Goal: Information Seeking & Learning: Check status

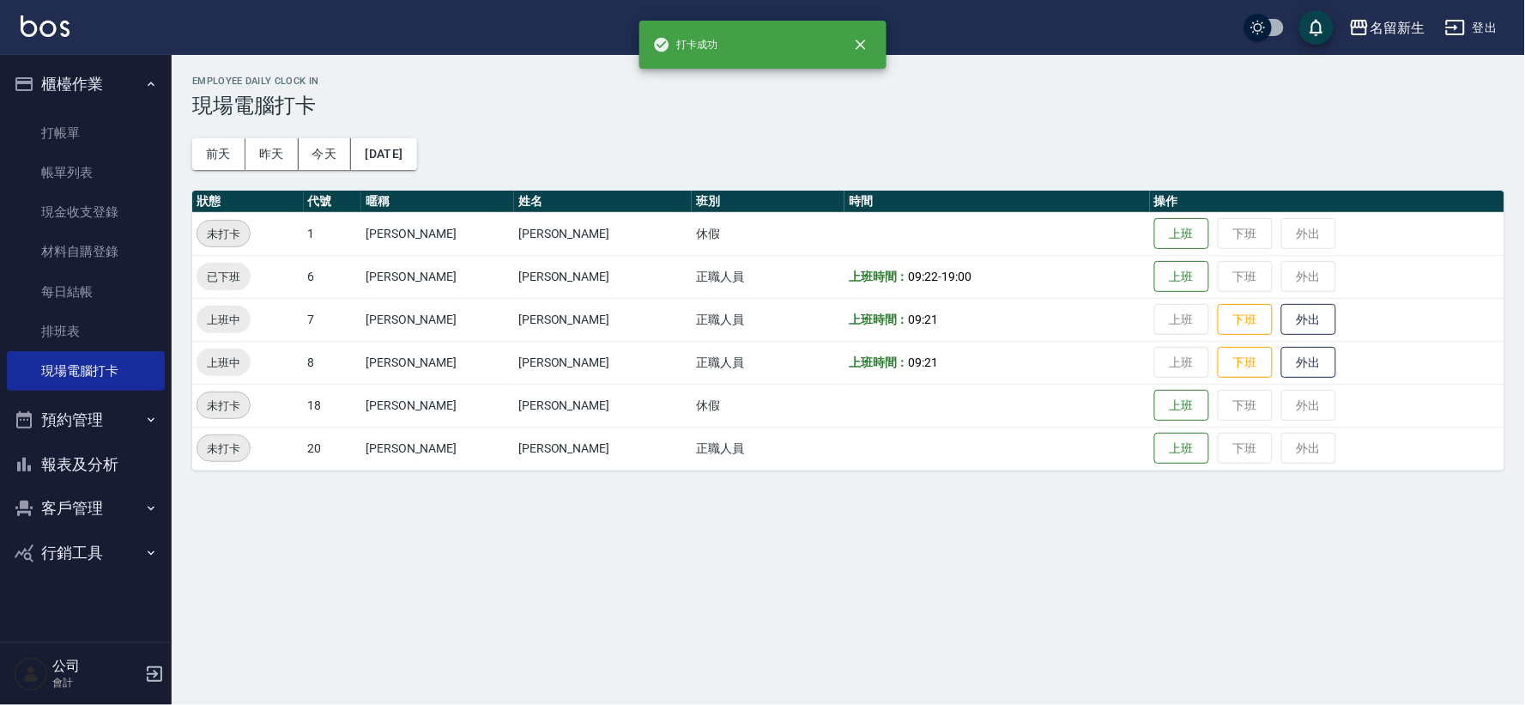
click at [65, 505] on button "客戶管理" at bounding box center [86, 508] width 158 height 45
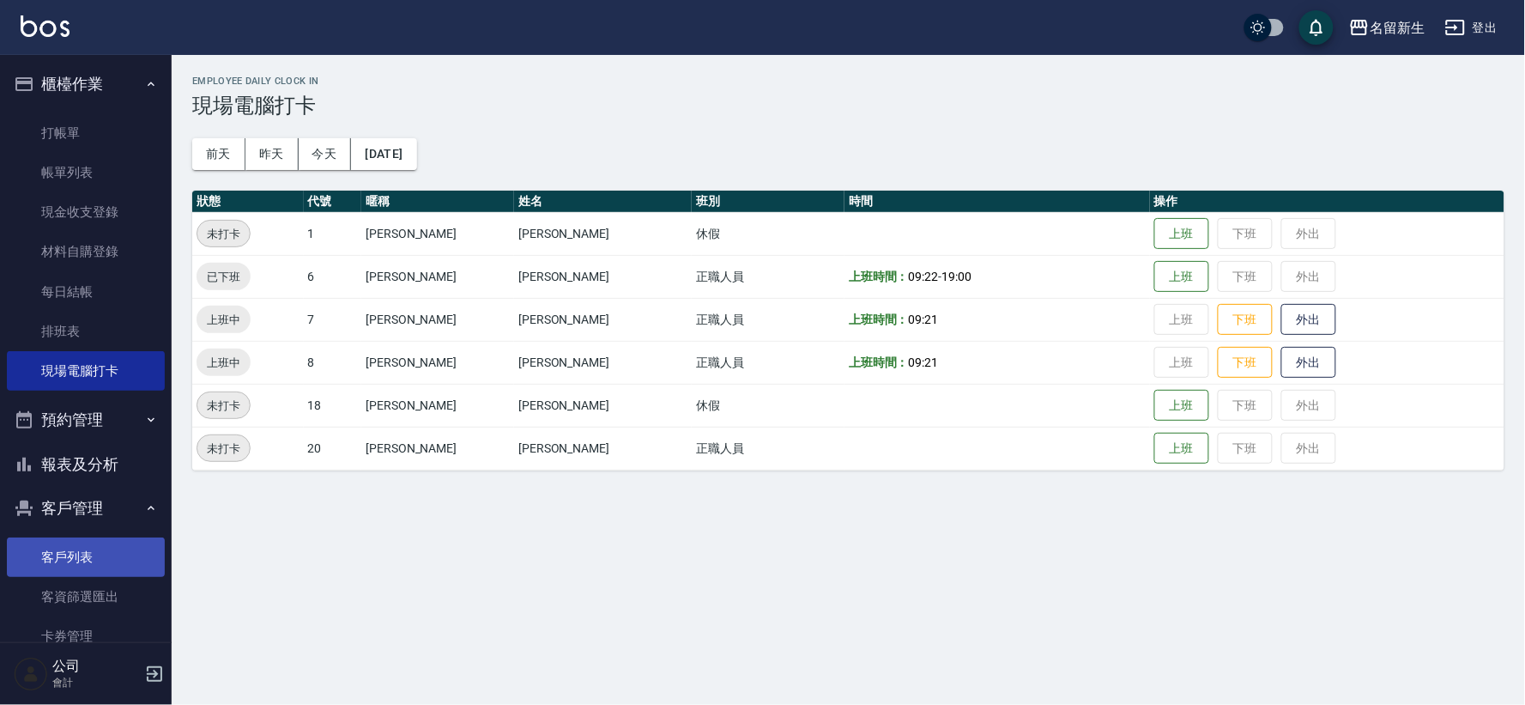
click at [49, 553] on link "客戶列表" at bounding box center [86, 556] width 158 height 39
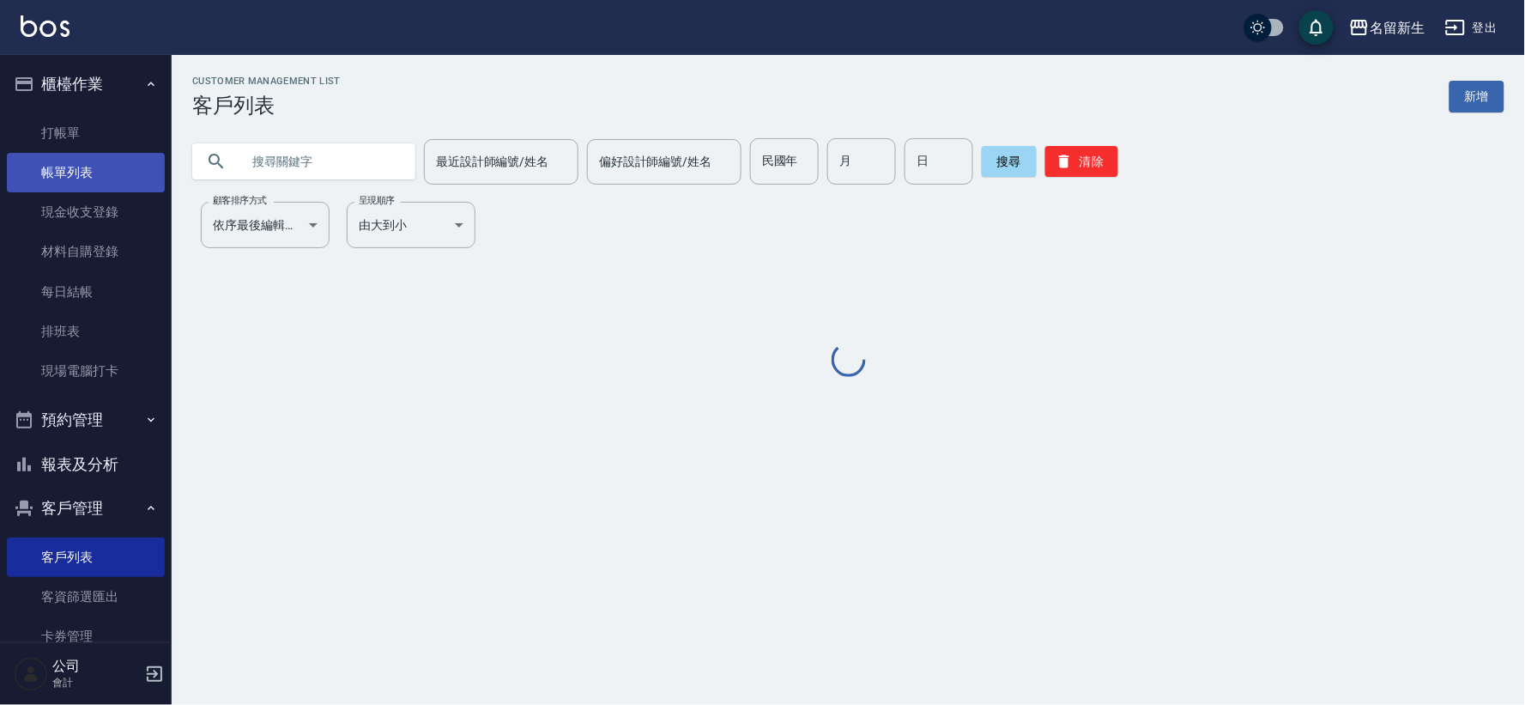
drag, startPoint x: 299, startPoint y: 161, endPoint x: 24, endPoint y: 166, distance: 274.6
click at [299, 161] on input "text" at bounding box center [320, 161] width 161 height 46
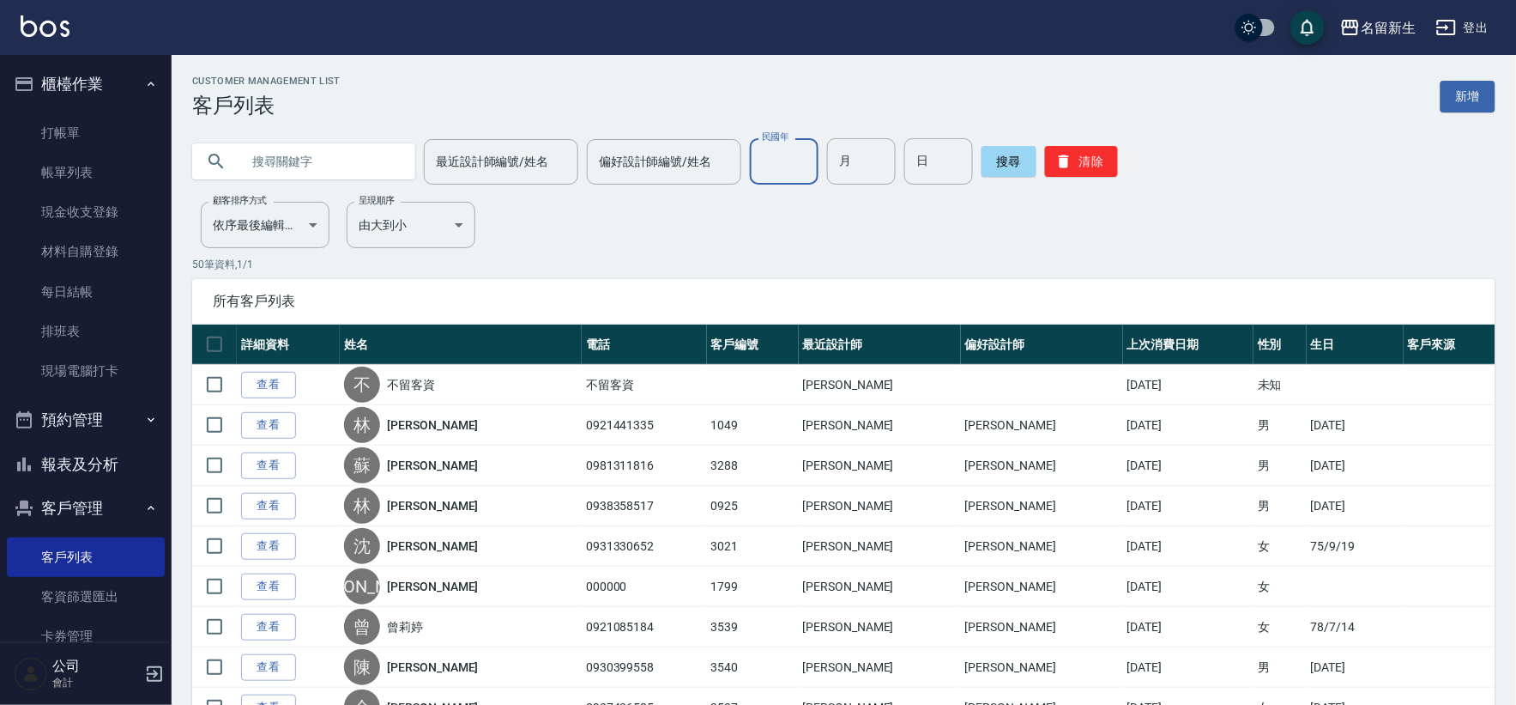
click at [781, 178] on input "民國年" at bounding box center [784, 161] width 69 height 46
type input "74."
type input "04"
type input "16"
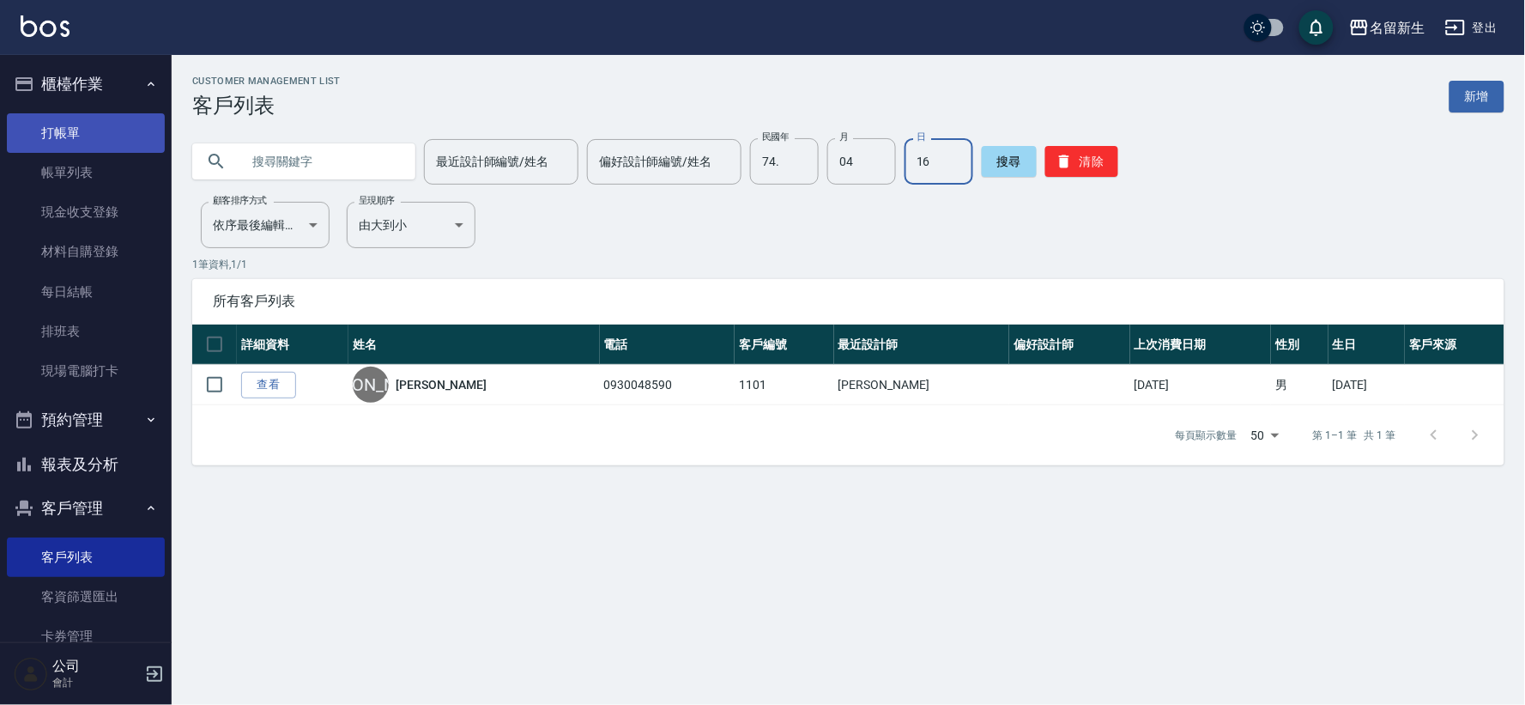
click at [45, 133] on link "打帳單" at bounding box center [86, 132] width 158 height 39
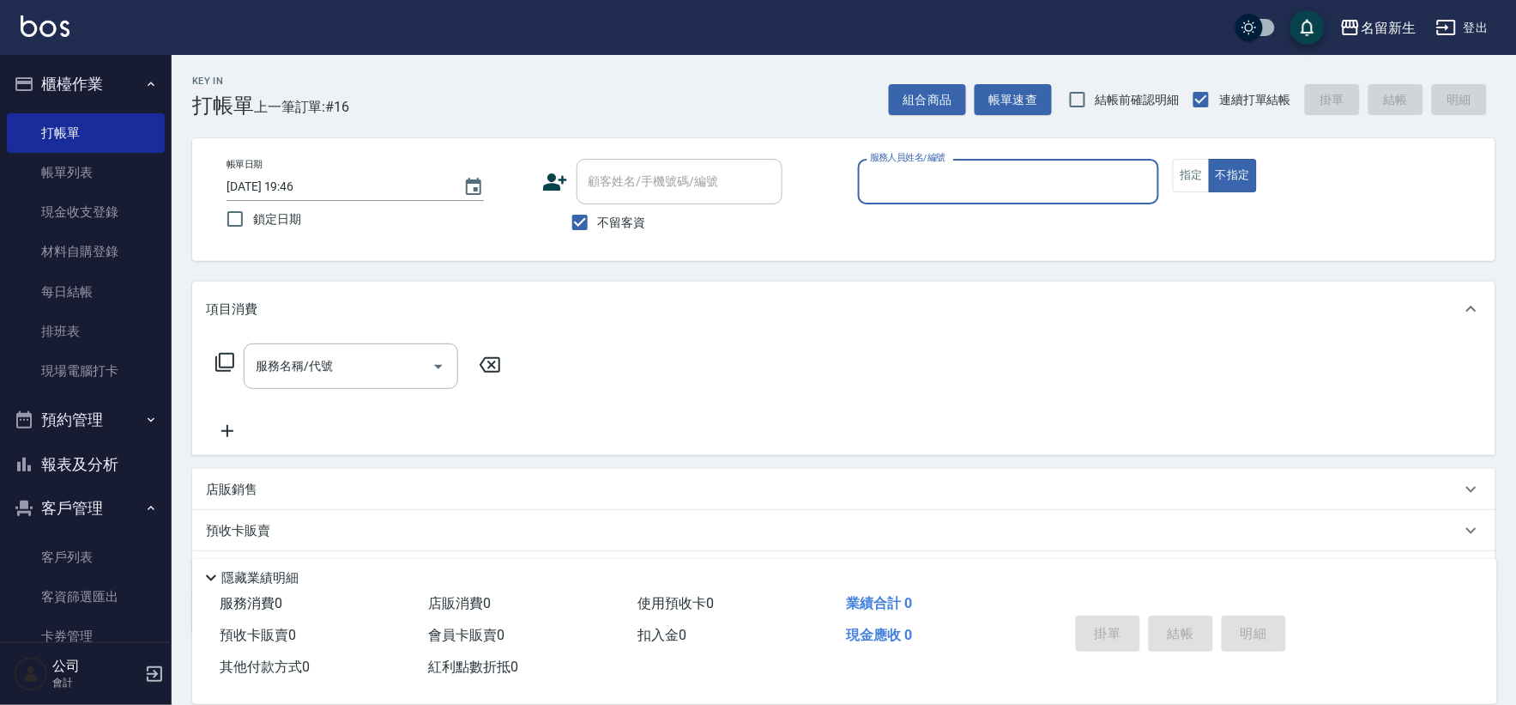
click at [618, 233] on label "不留客資" at bounding box center [604, 222] width 84 height 36
click at [598, 233] on input "不留客資" at bounding box center [580, 222] width 36 height 36
checkbox input "false"
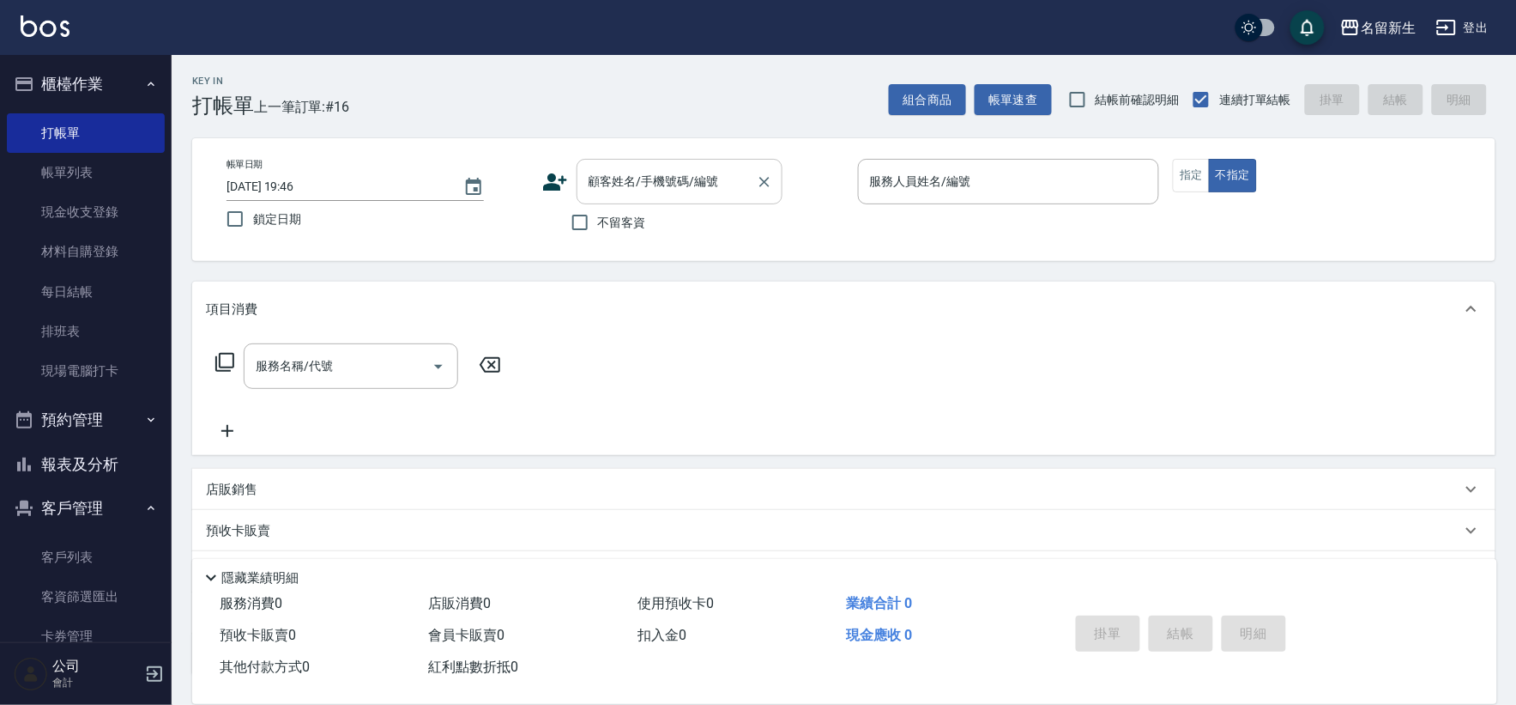
click at [638, 193] on input "顧客姓名/手機號碼/編號" at bounding box center [666, 181] width 165 height 30
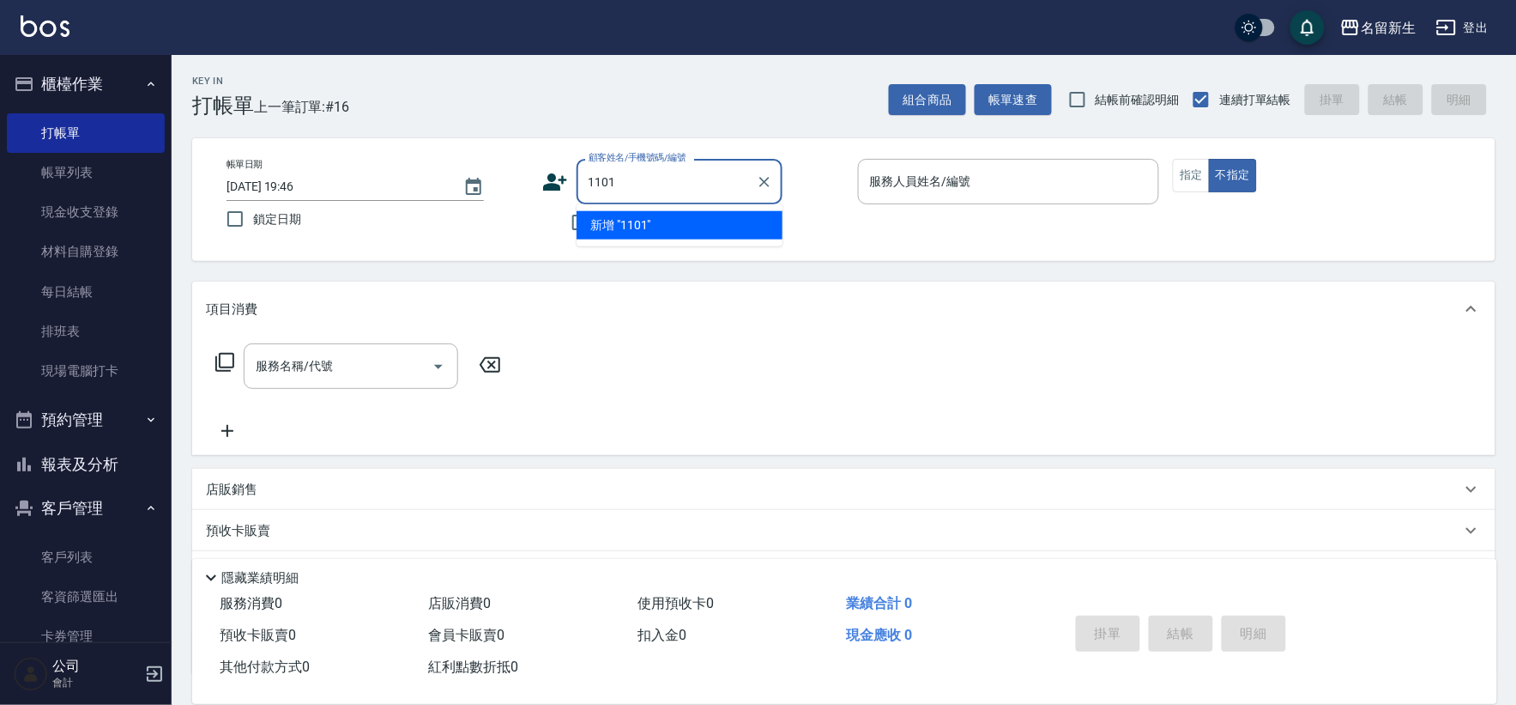
type input "1101"
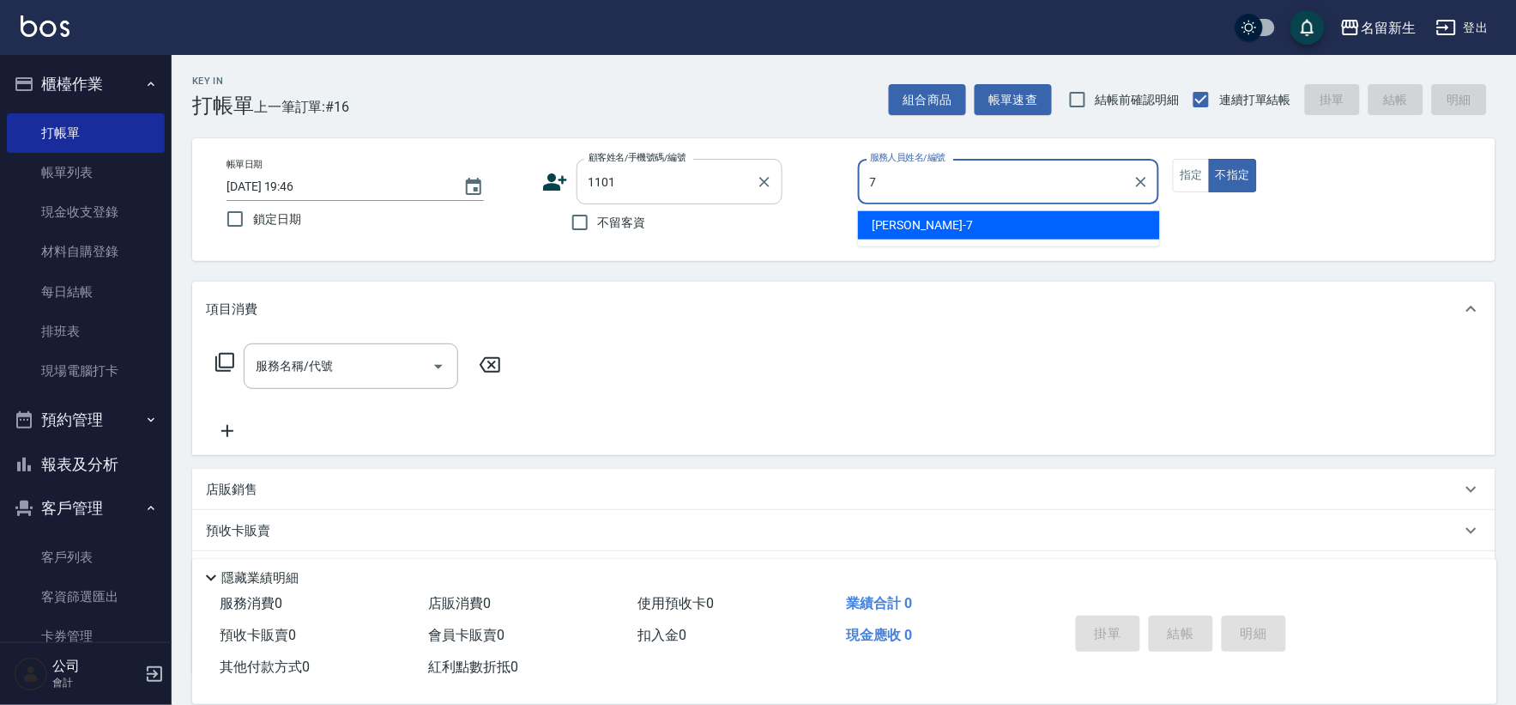
type input "7"
type button "false"
type input "[PERSON_NAME]-7"
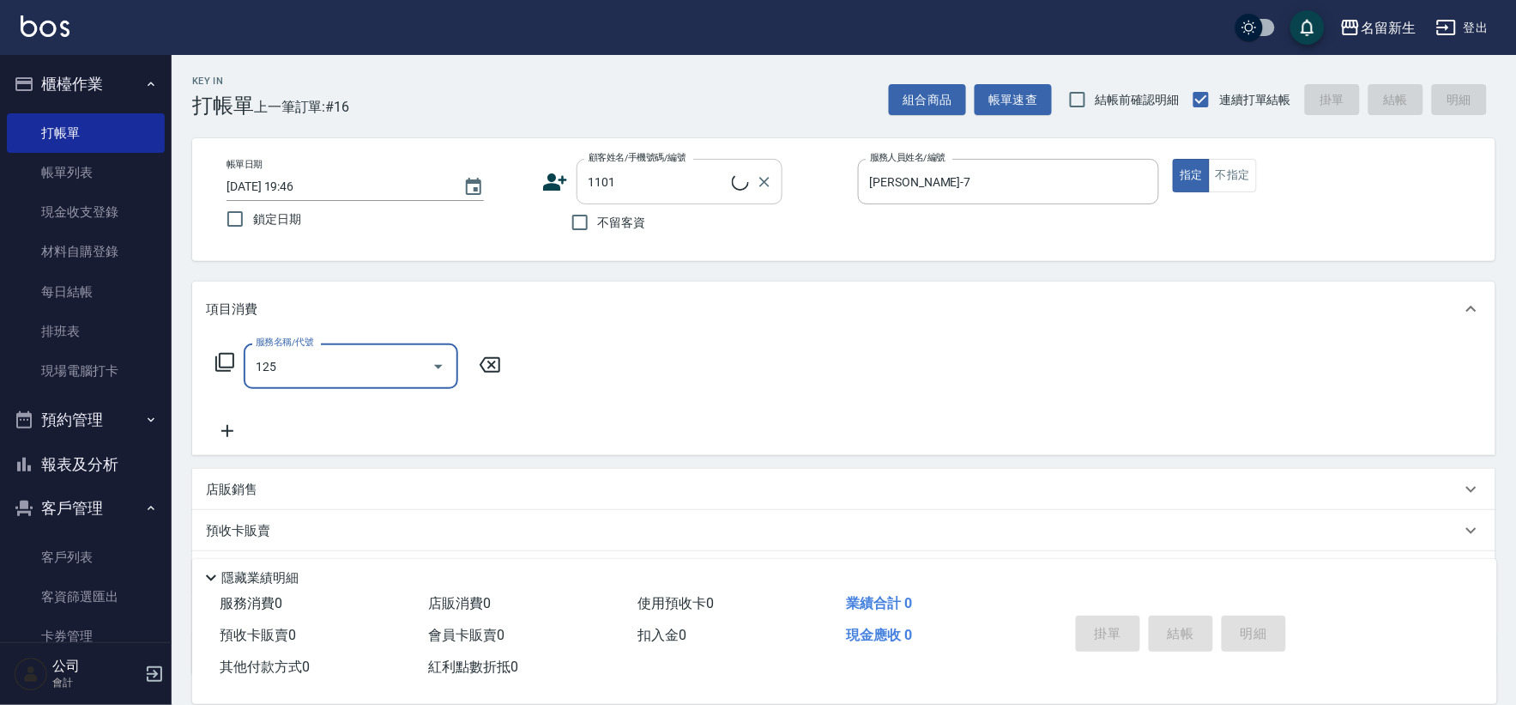
type input "1250"
type input "[PERSON_NAME]/0930048590/1101"
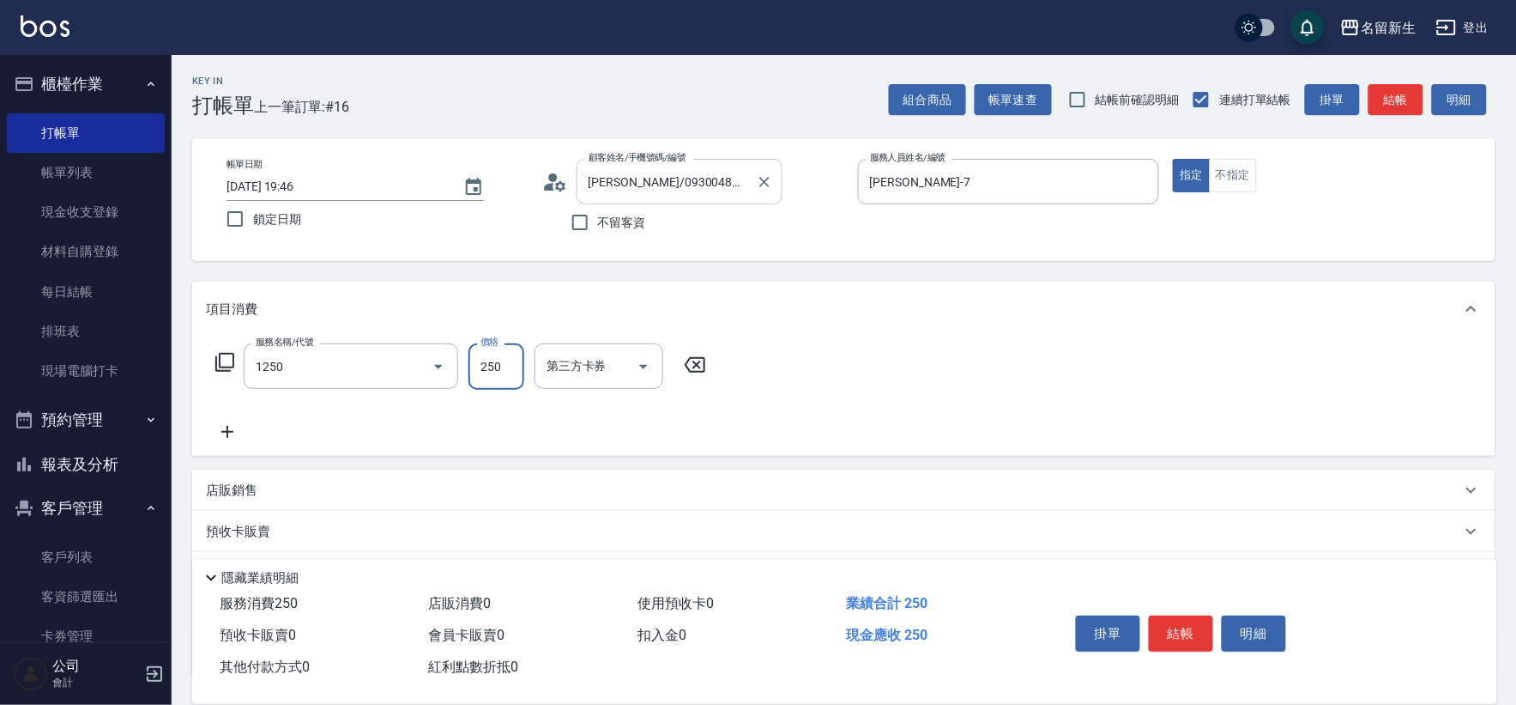
type input "洗髮250(1250)"
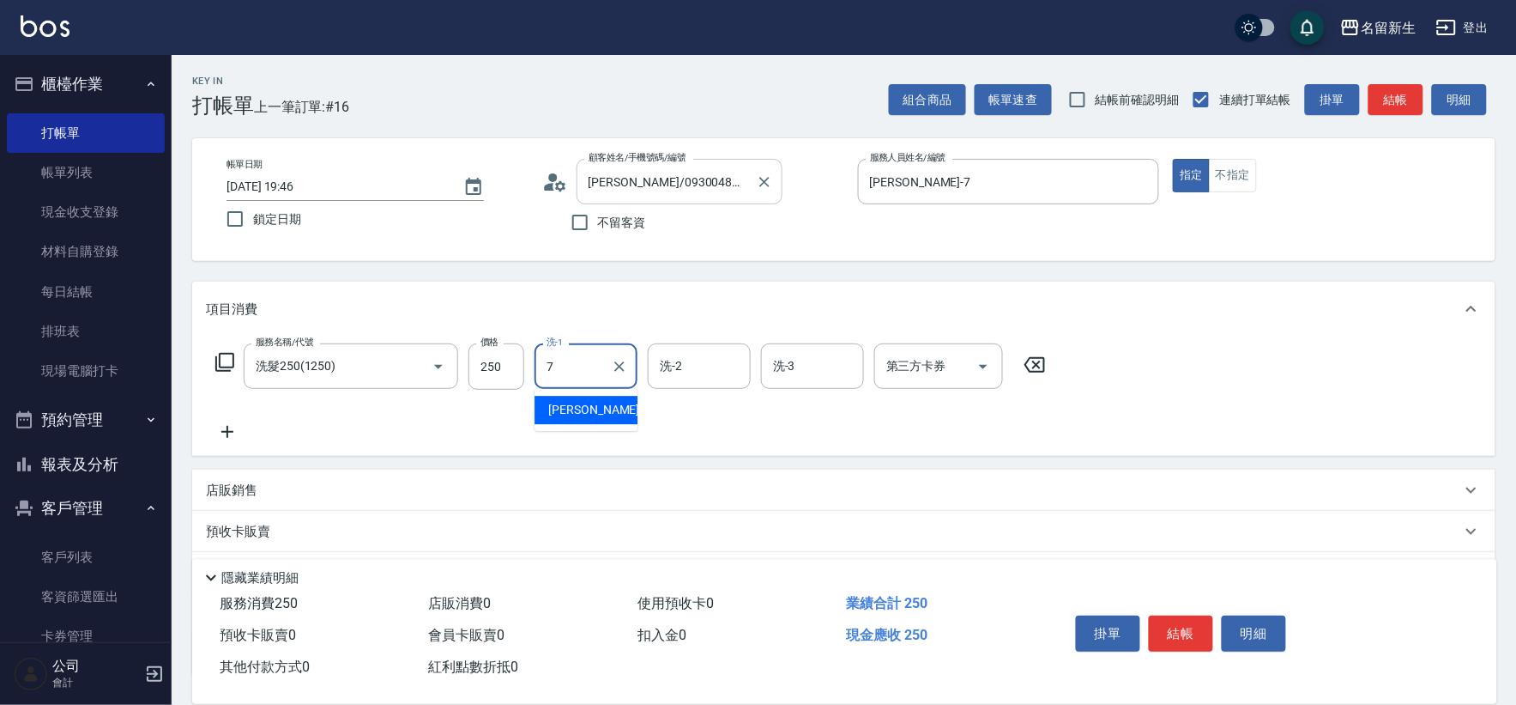
type input "[PERSON_NAME]-7"
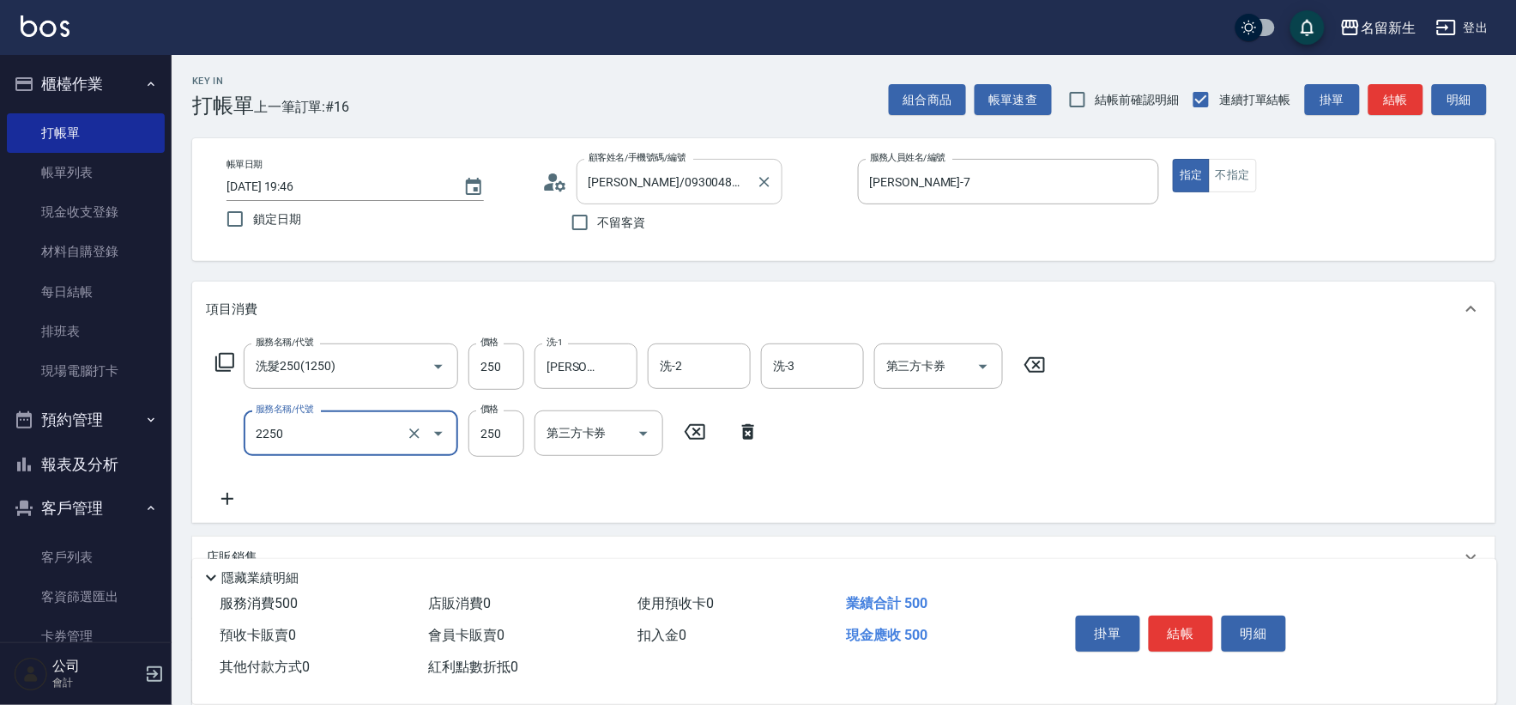
type input "剪髮(2250)"
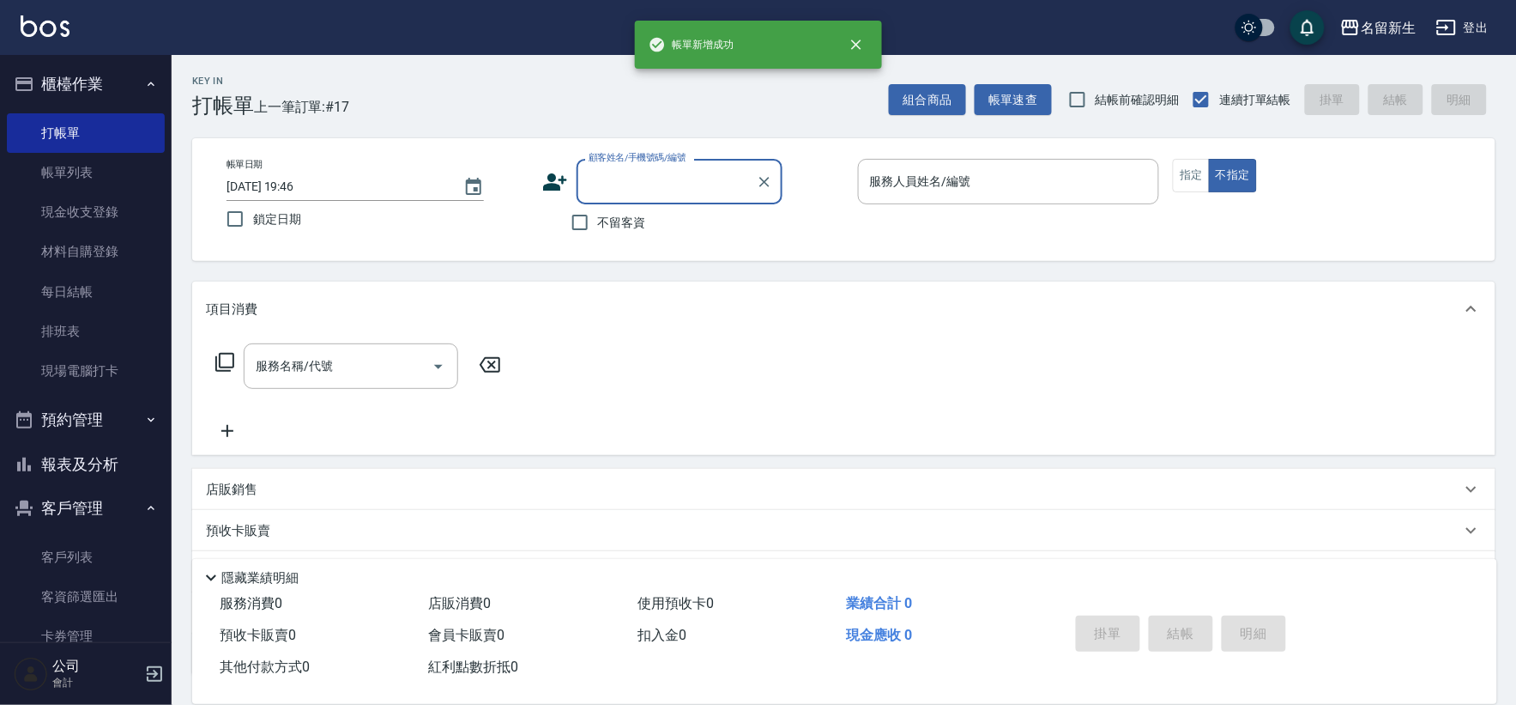
drag, startPoint x: 0, startPoint y: 176, endPoint x: 0, endPoint y: 498, distance: 321.8
click at [0, 371] on nav "櫃檯作業 打帳單 帳單列表 現金收支登錄 材料自購登錄 每日結帳 排班表 現場電腦打卡 預約管理 預約管理 單日預約紀錄 單週預約紀錄 報表及分析 報表目錄 …" at bounding box center [86, 348] width 172 height 587
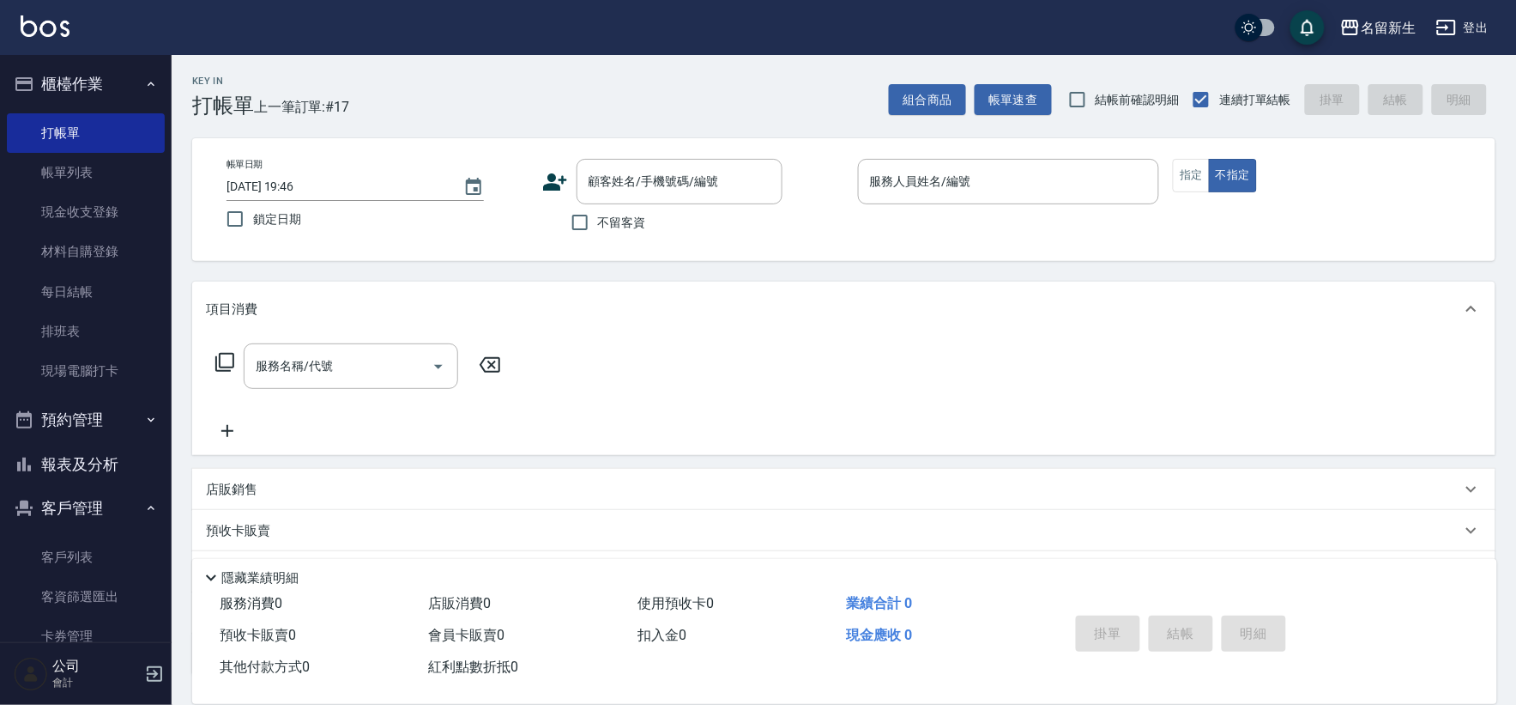
drag, startPoint x: 0, startPoint y: 498, endPoint x: 17, endPoint y: 683, distance: 186.1
click at [6, 567] on nav "櫃檯作業 打帳單 帳單列表 現金收支登錄 材料自購登錄 每日結帳 排班表 現場電腦打卡 預約管理 預約管理 單日預約紀錄 單週預約紀錄 報表及分析 報表目錄 …" at bounding box center [86, 348] width 172 height 587
click at [825, 268] on div "Key In 打帳單 上一筆訂單:#17 組合商品 帳單速查 結帳前確認明細 連續打單結帳 掛單 結帳 明細 帳單日期 [DATE] 19:46 鎖定日期 顧…" at bounding box center [844, 446] width 1345 height 783
click at [88, 481] on button "報表及分析" at bounding box center [86, 464] width 158 height 45
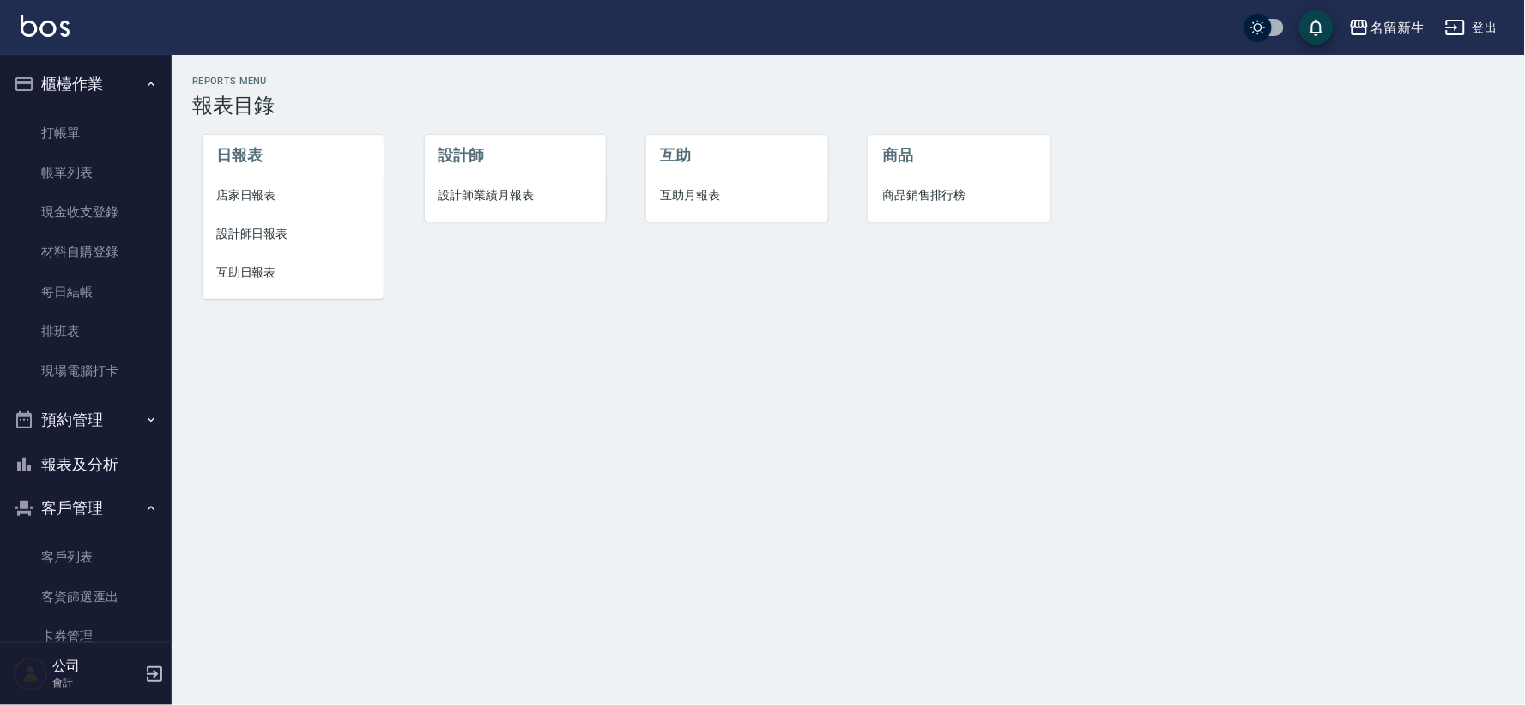
click at [270, 190] on span "店家日報表" at bounding box center [293, 195] width 154 height 18
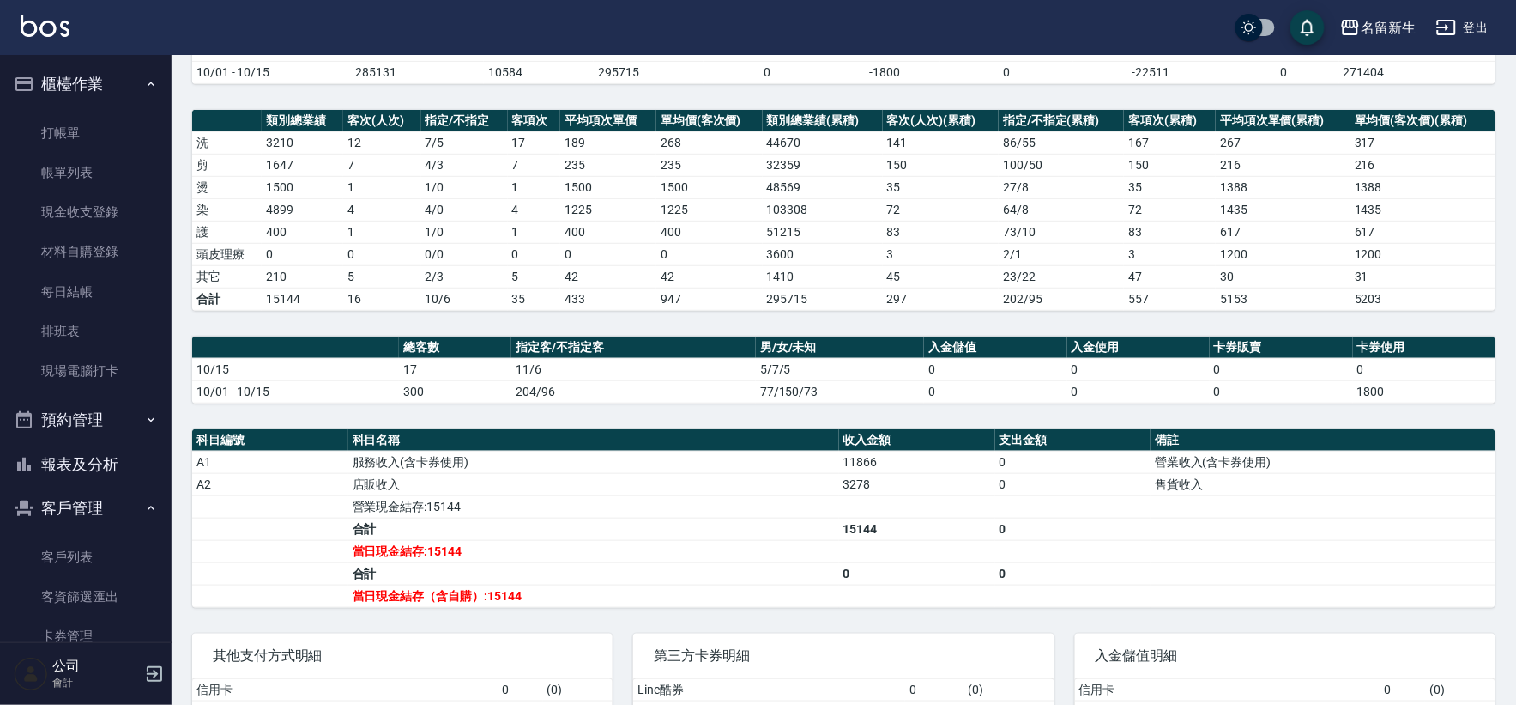
scroll to position [34, 0]
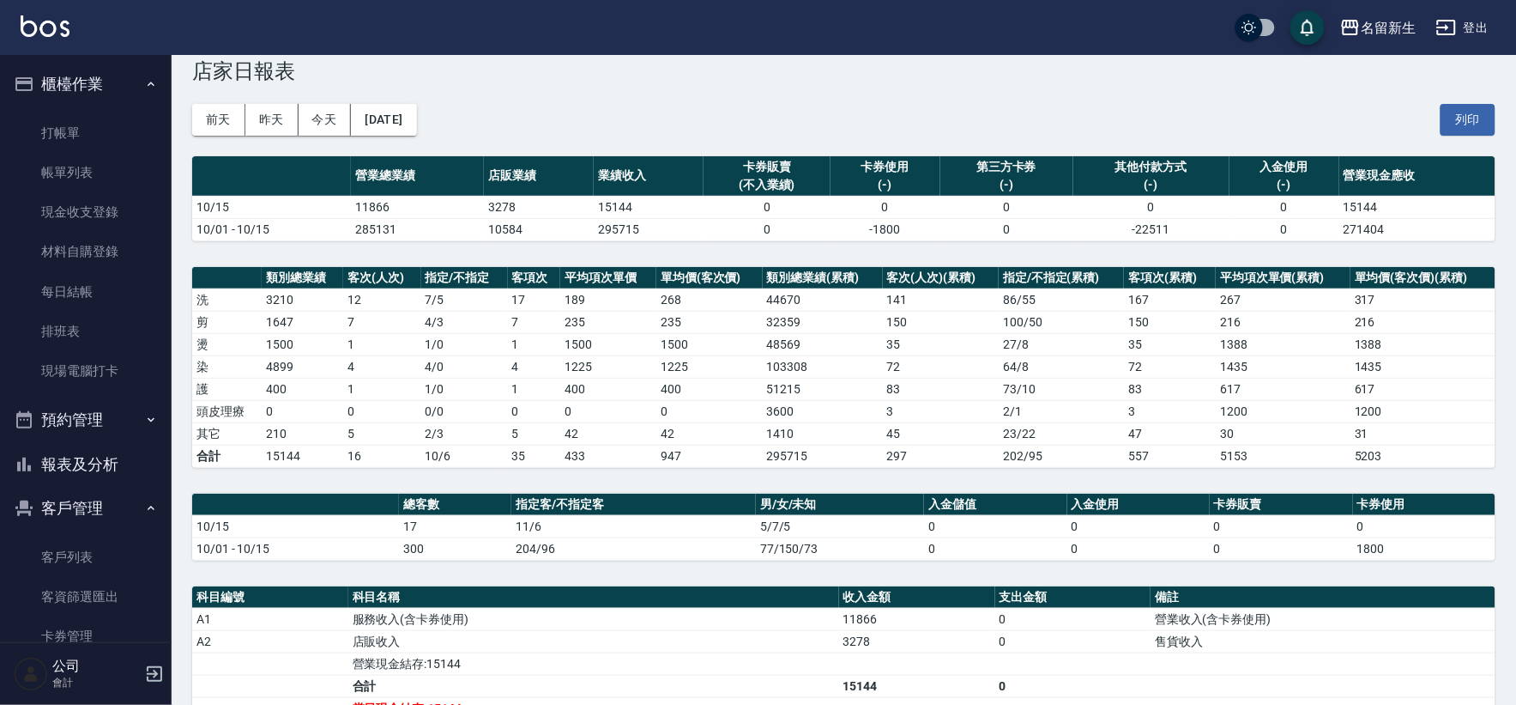
click at [135, 450] on button "報表及分析" at bounding box center [86, 464] width 158 height 45
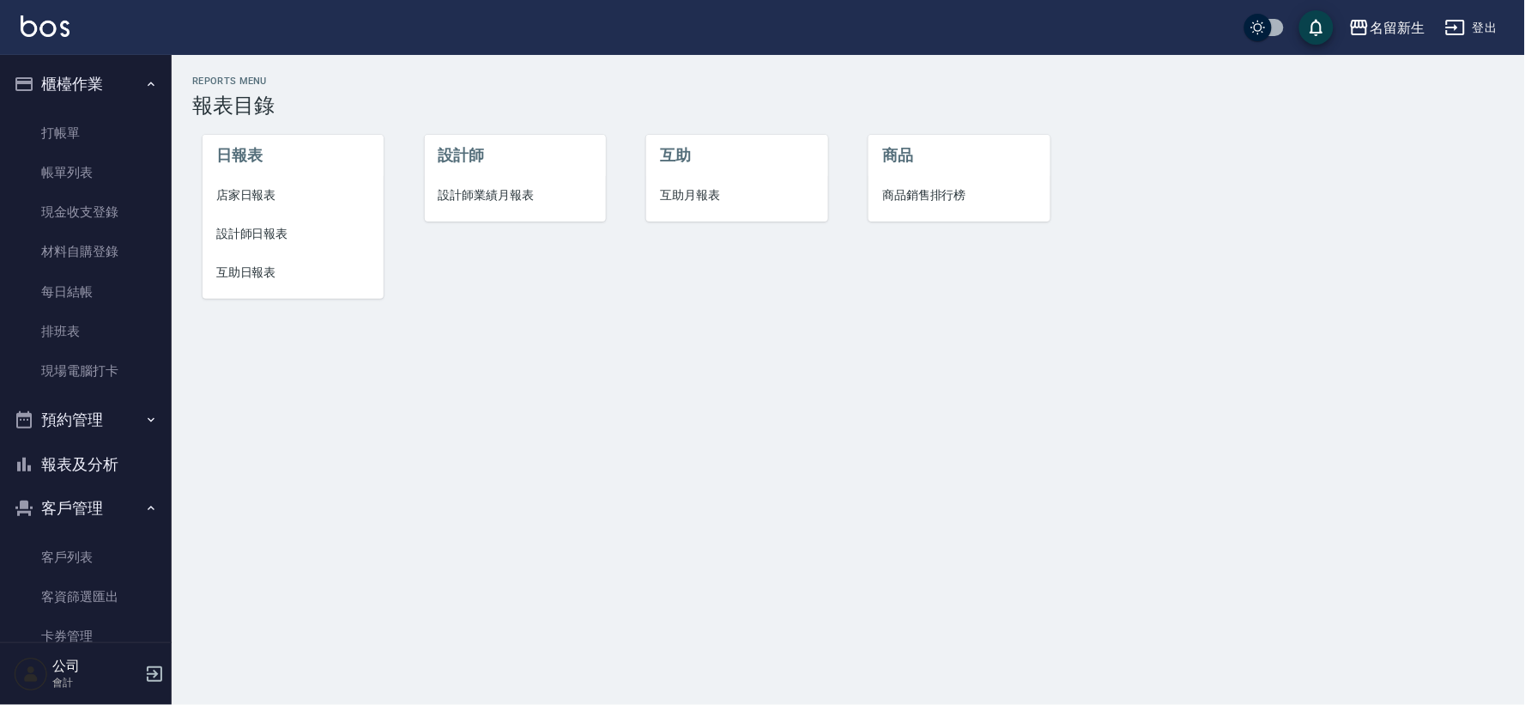
click at [541, 209] on li "設計師業績月報表" at bounding box center [515, 195] width 181 height 39
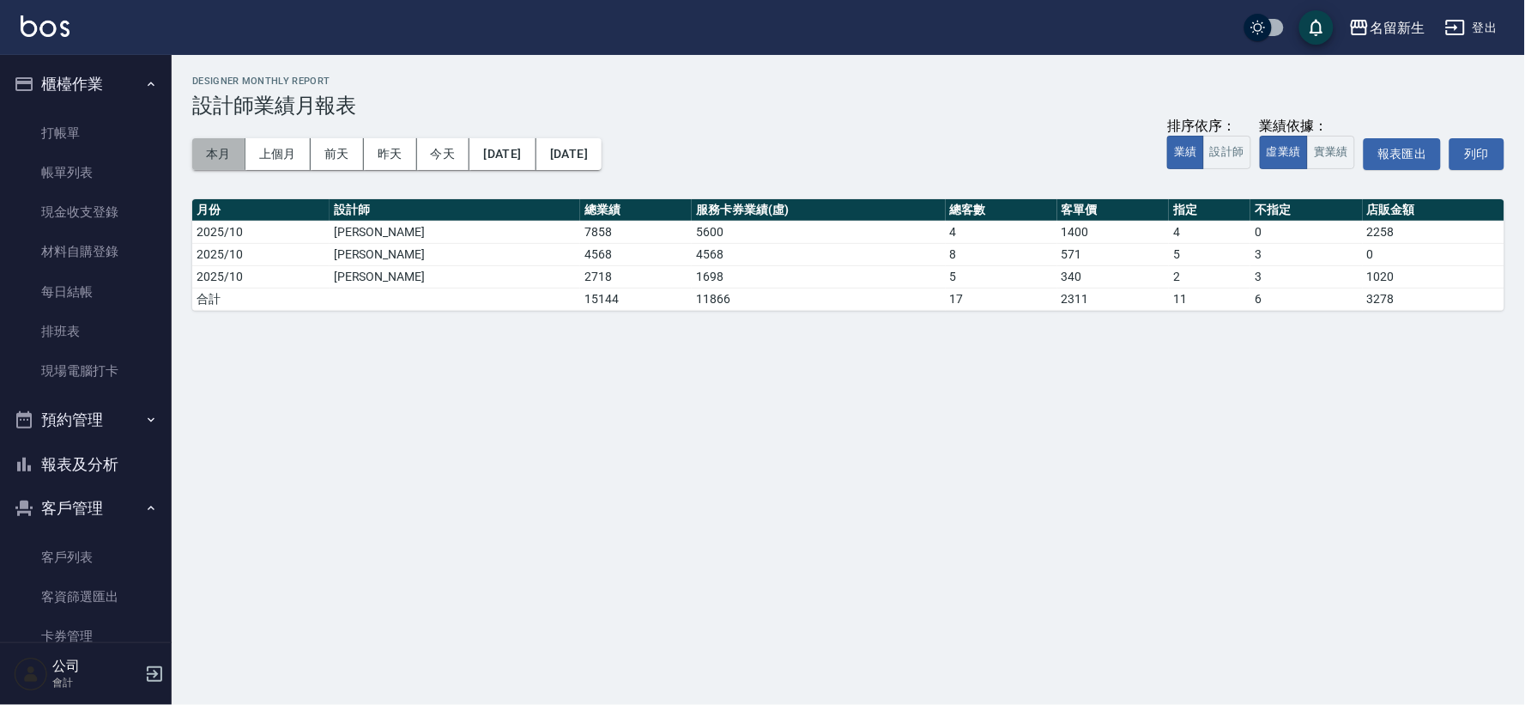
click at [200, 138] on button "本月" at bounding box center [218, 154] width 53 height 32
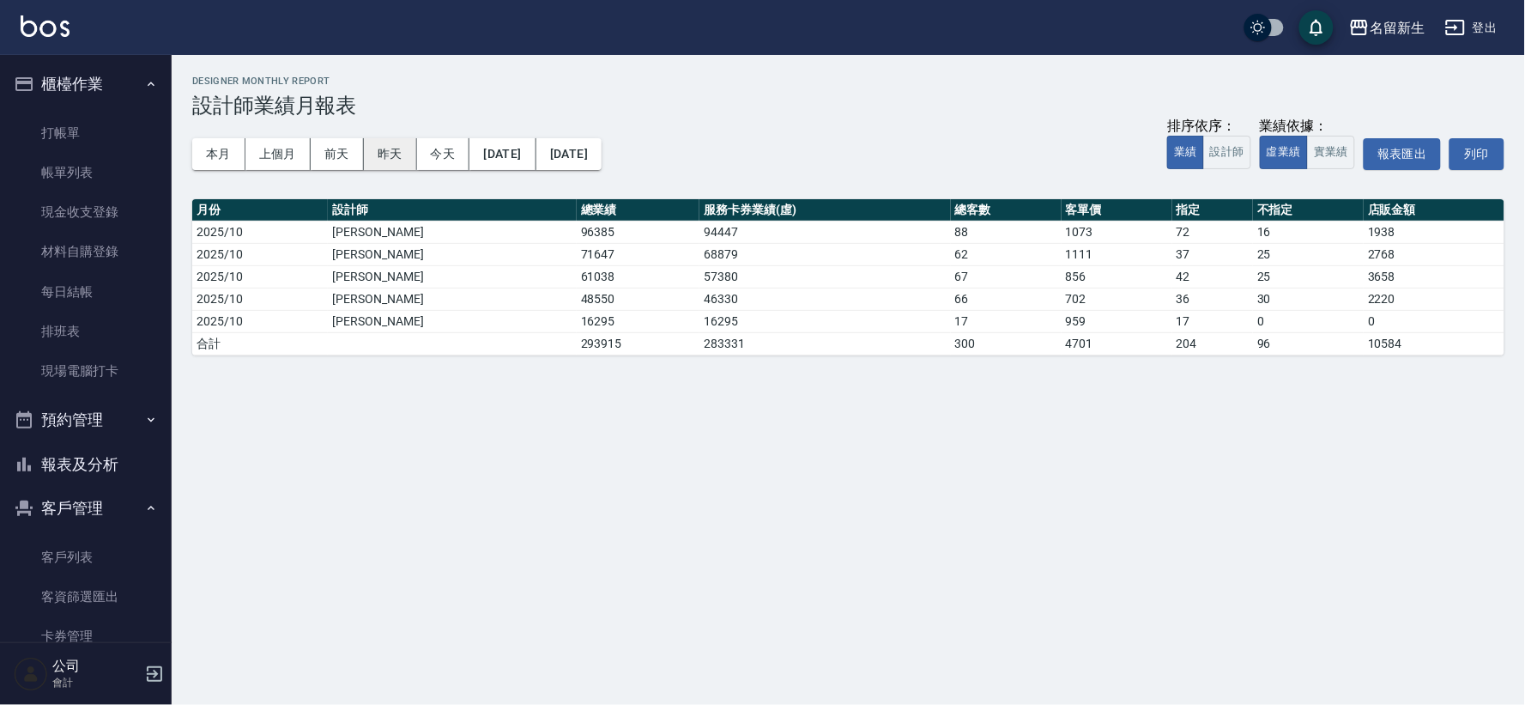
click at [404, 142] on button "昨天" at bounding box center [390, 154] width 53 height 32
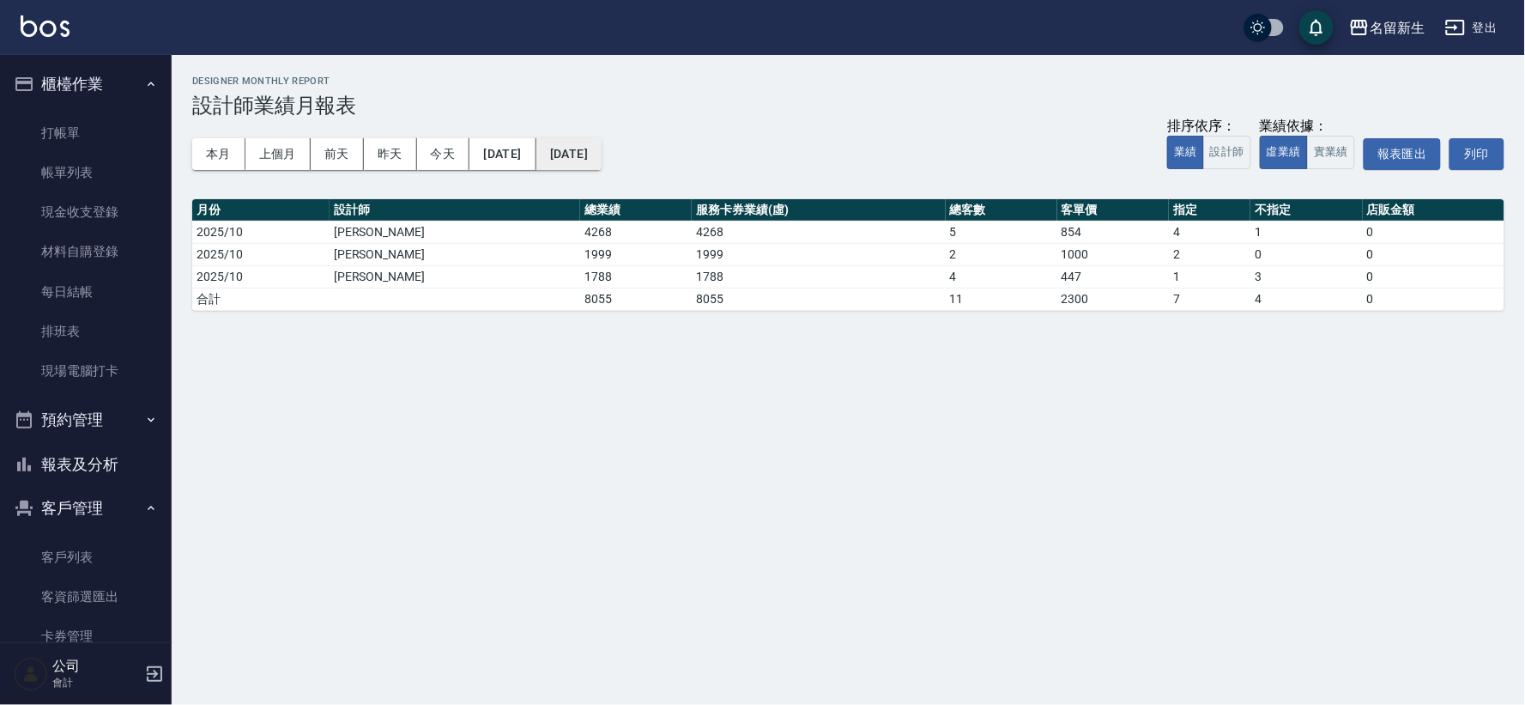
click at [602, 148] on button "[DATE]" at bounding box center [568, 154] width 65 height 32
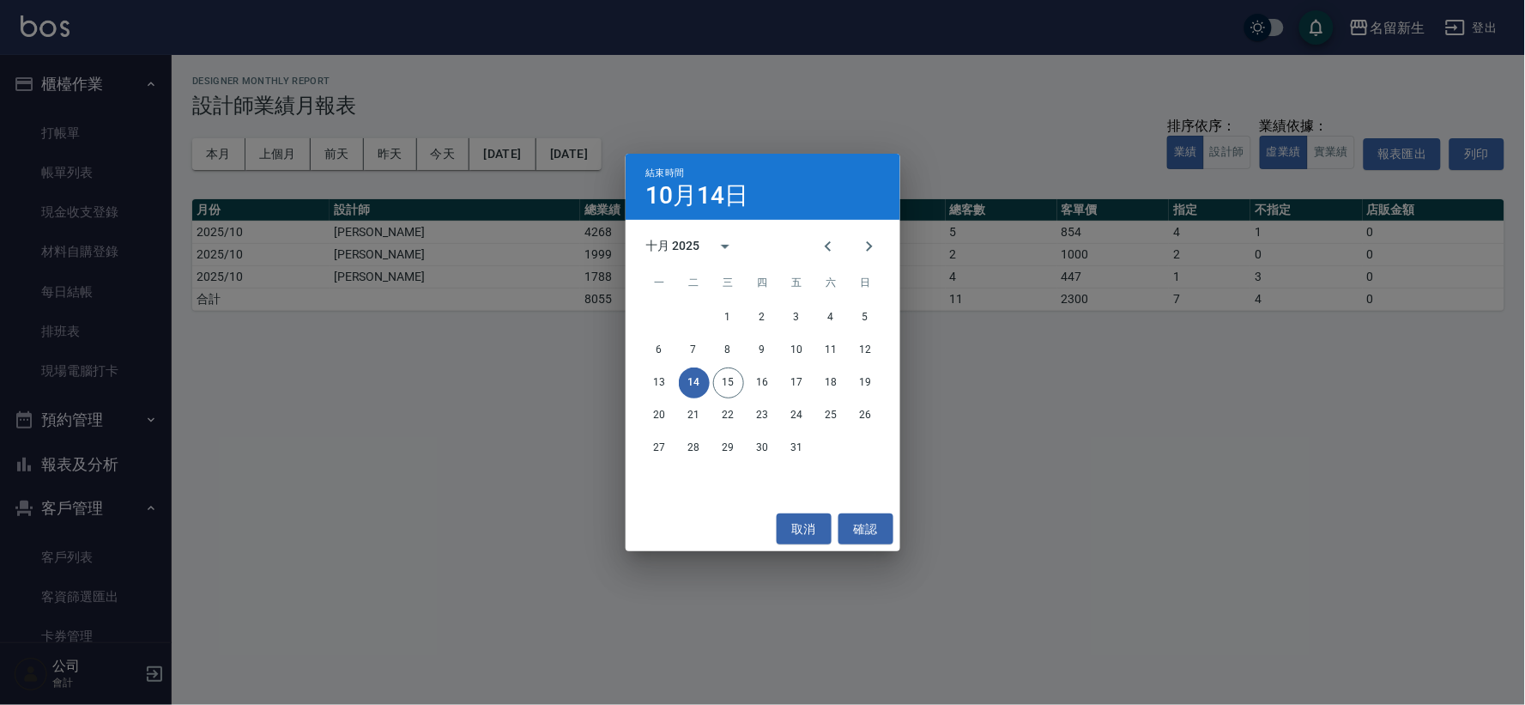
click at [683, 373] on button "14" at bounding box center [694, 382] width 31 height 31
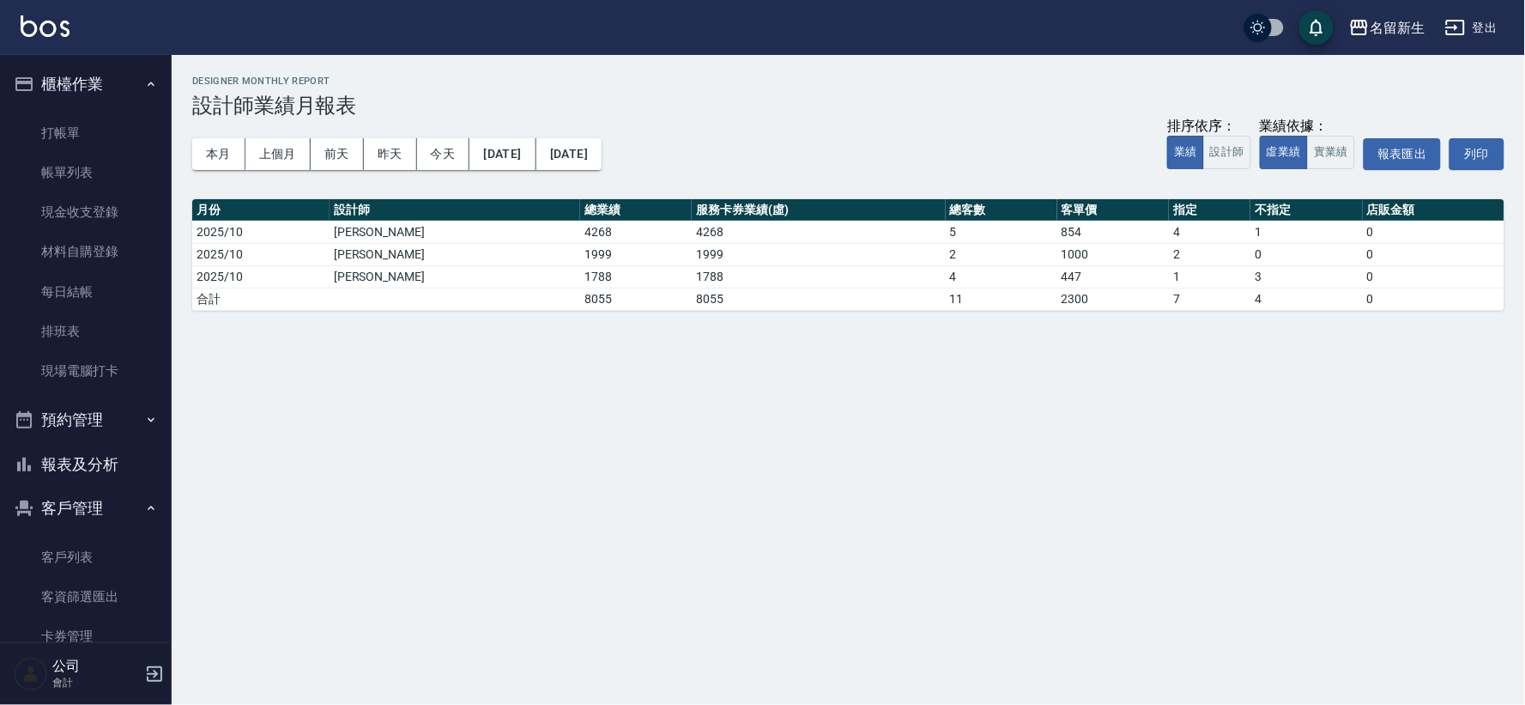
click at [580, 279] on td "1788" at bounding box center [636, 276] width 112 height 22
click at [492, 152] on button "[DATE]" at bounding box center [502, 154] width 66 height 32
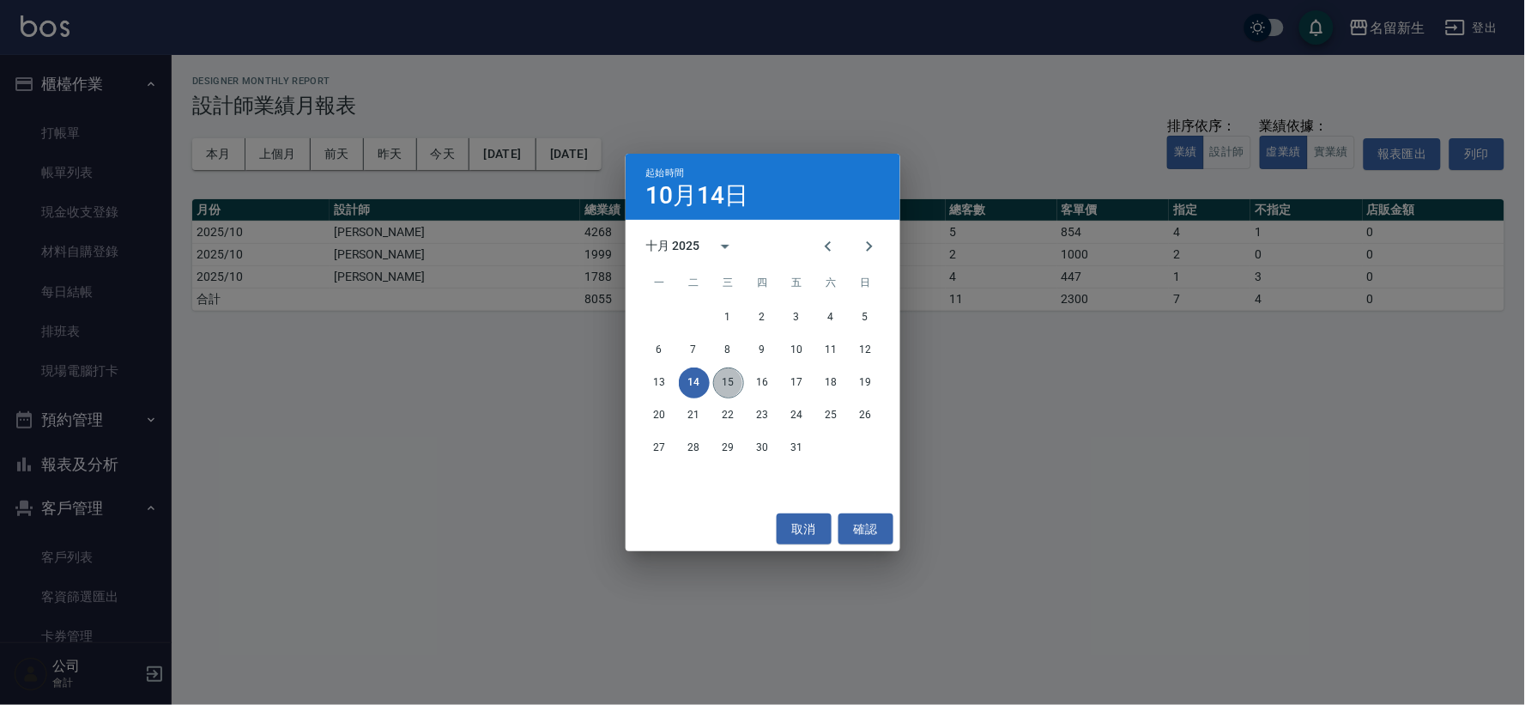
click at [723, 386] on button "15" at bounding box center [728, 382] width 31 height 31
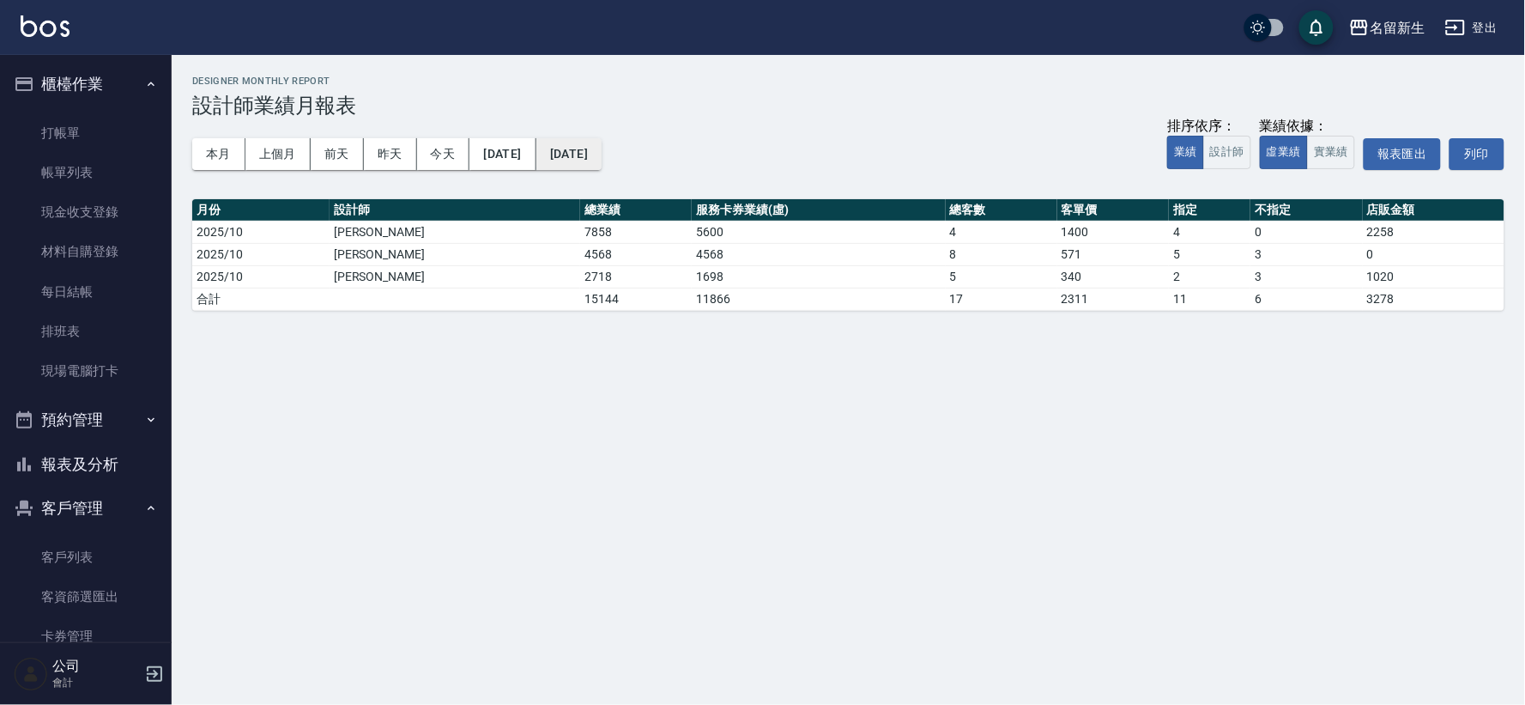
click at [602, 158] on button "[DATE]" at bounding box center [568, 154] width 65 height 32
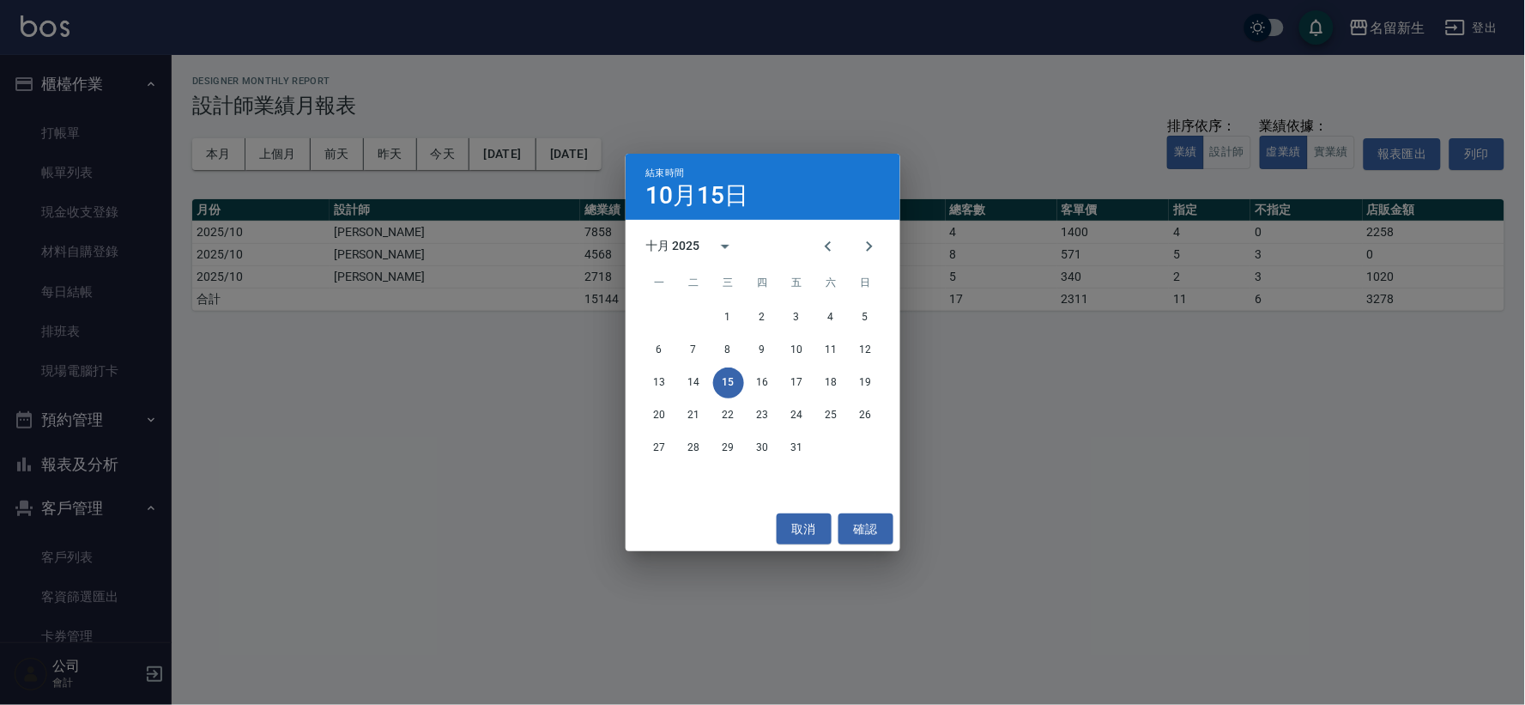
click at [736, 380] on button "15" at bounding box center [728, 382] width 31 height 31
click at [533, 516] on div "結束時間 [DATE] 十月 2025 一 二 三 四 五 六 日 1 2 3 4 5 6 7 8 9 10 11 12 13 14 15 16 17 18 …" at bounding box center [762, 352] width 1525 height 705
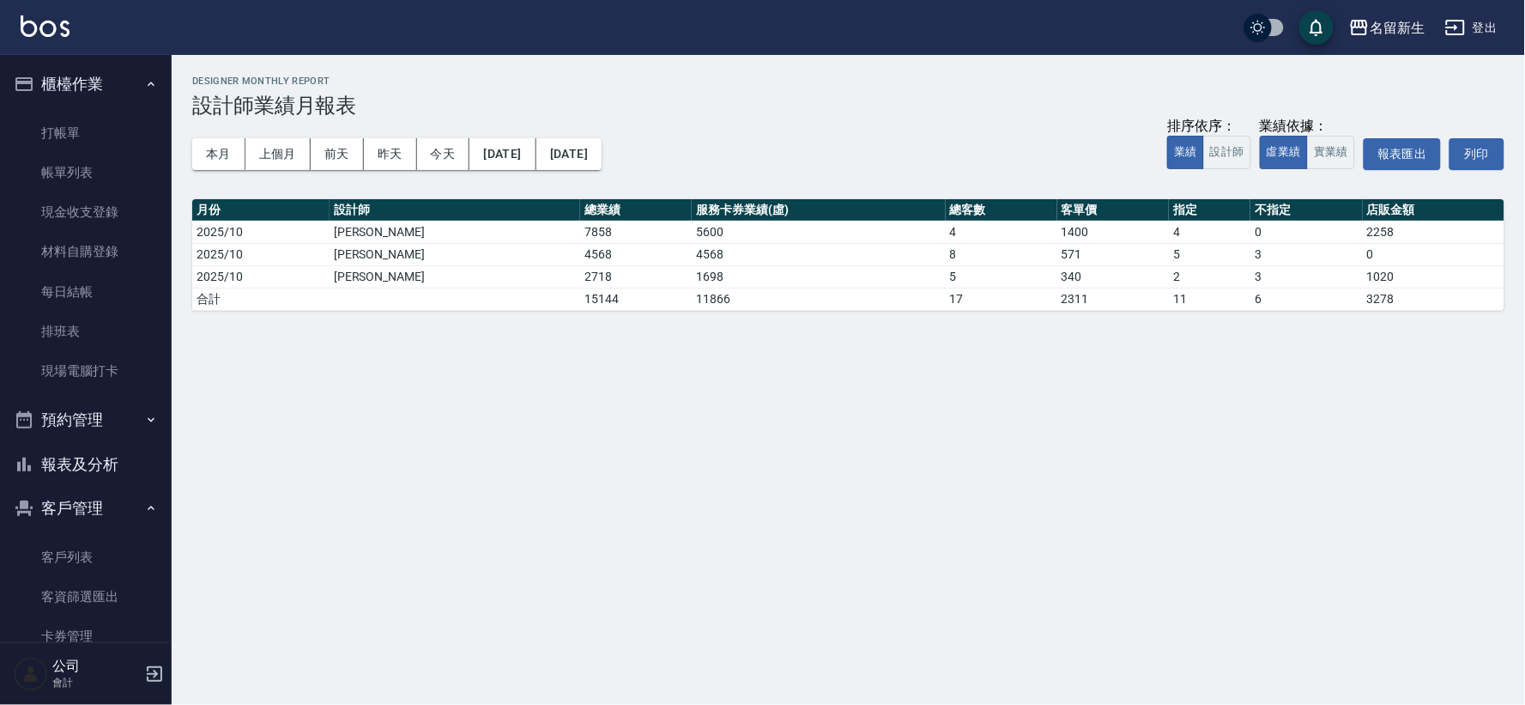
click at [75, 453] on button "報表及分析" at bounding box center [86, 464] width 158 height 45
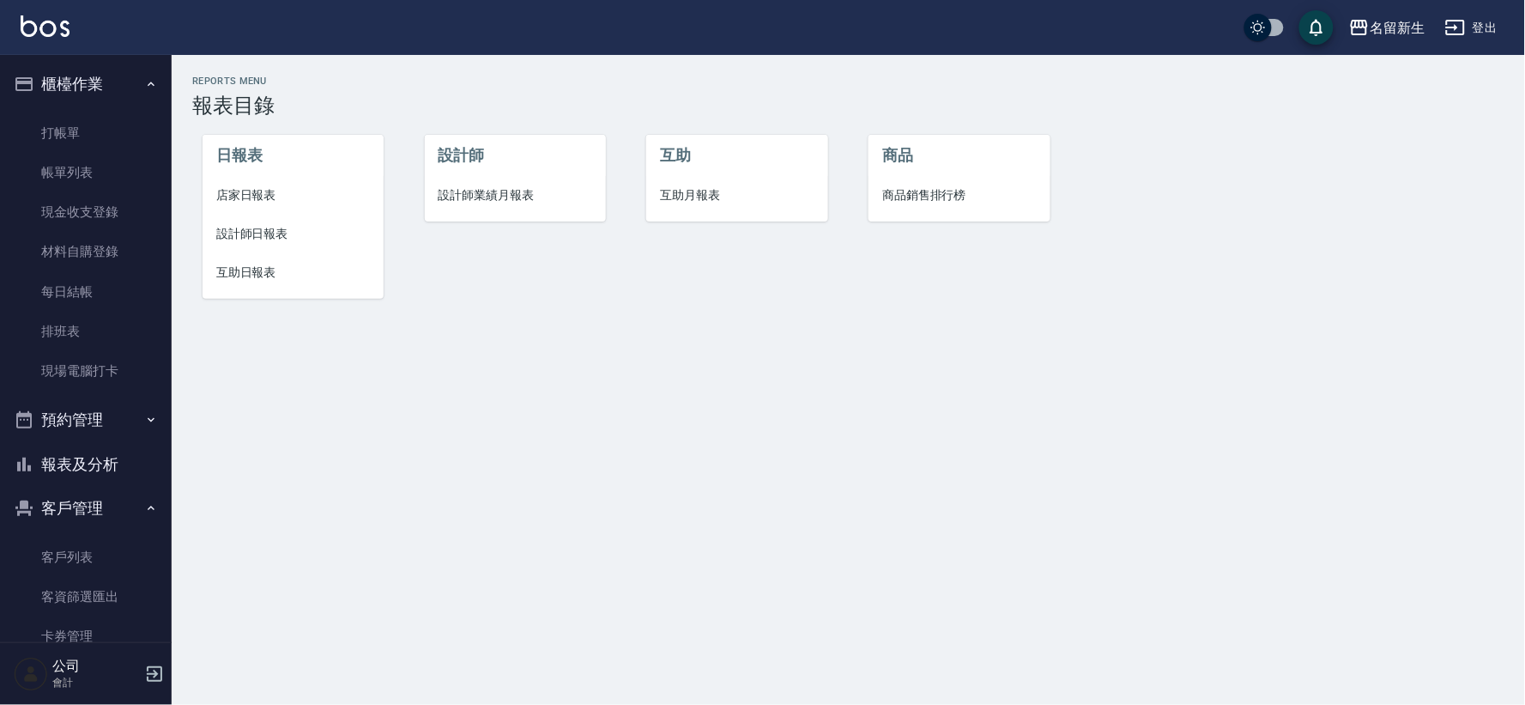
click at [269, 195] on span "店家日報表" at bounding box center [293, 195] width 154 height 18
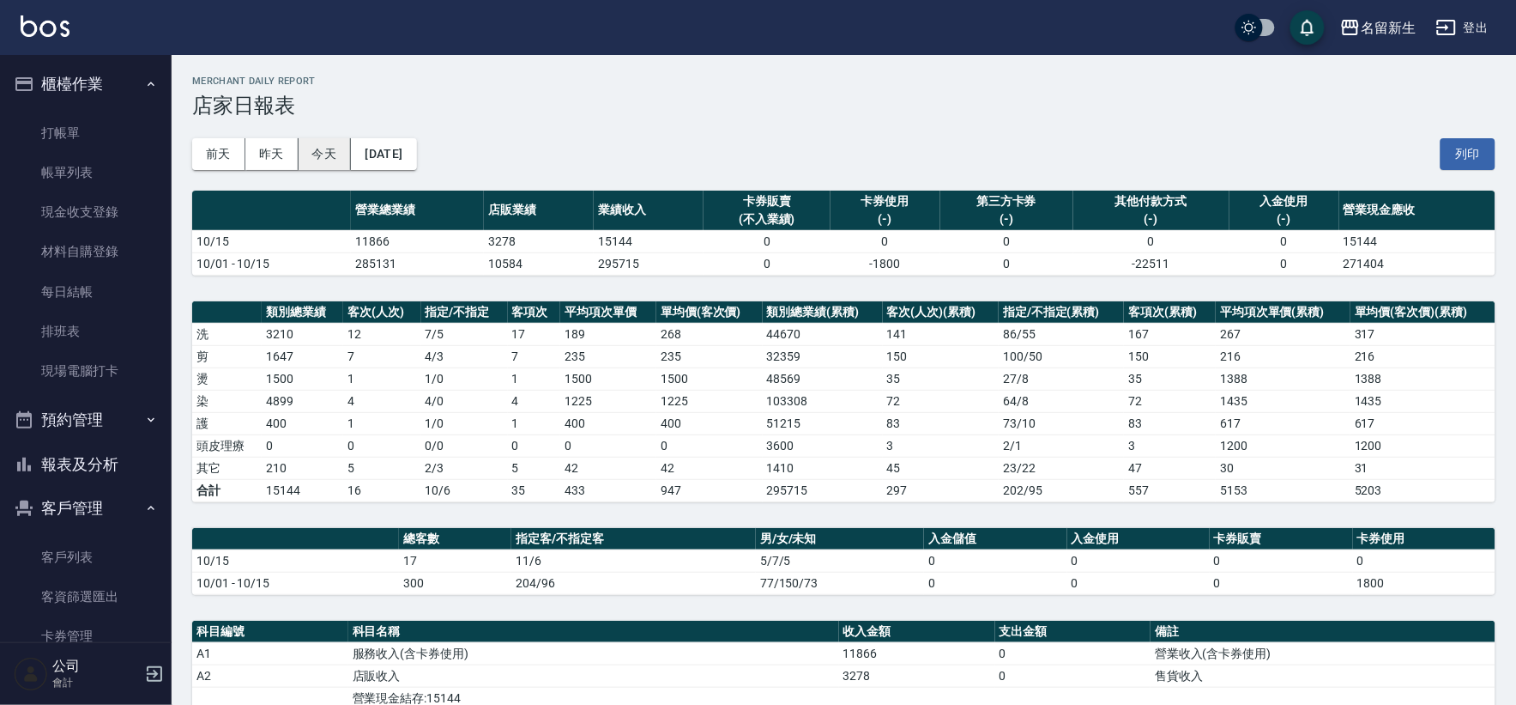
click at [336, 148] on button "今天" at bounding box center [325, 154] width 53 height 32
click at [254, 148] on button "昨天" at bounding box center [271, 154] width 53 height 32
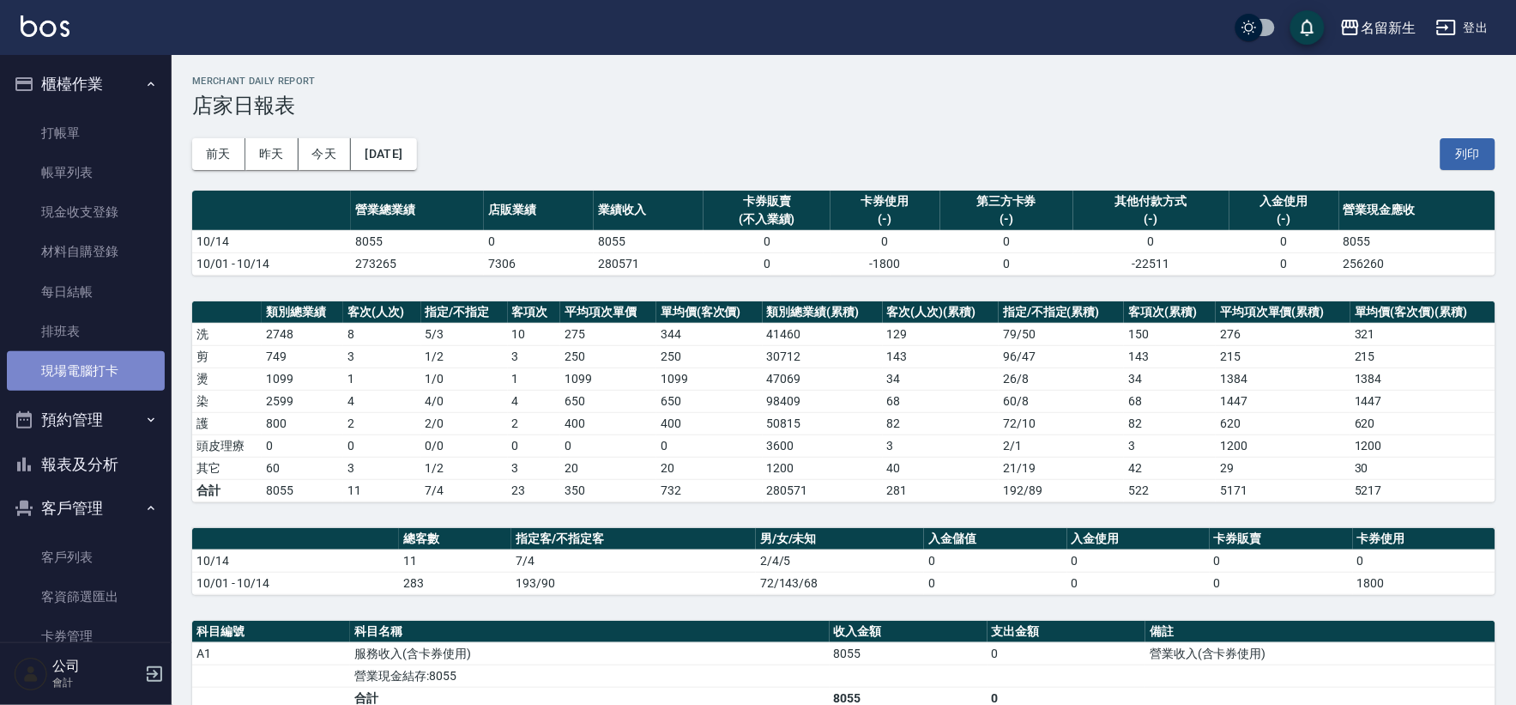
click at [104, 358] on link "現場電腦打卡" at bounding box center [86, 370] width 158 height 39
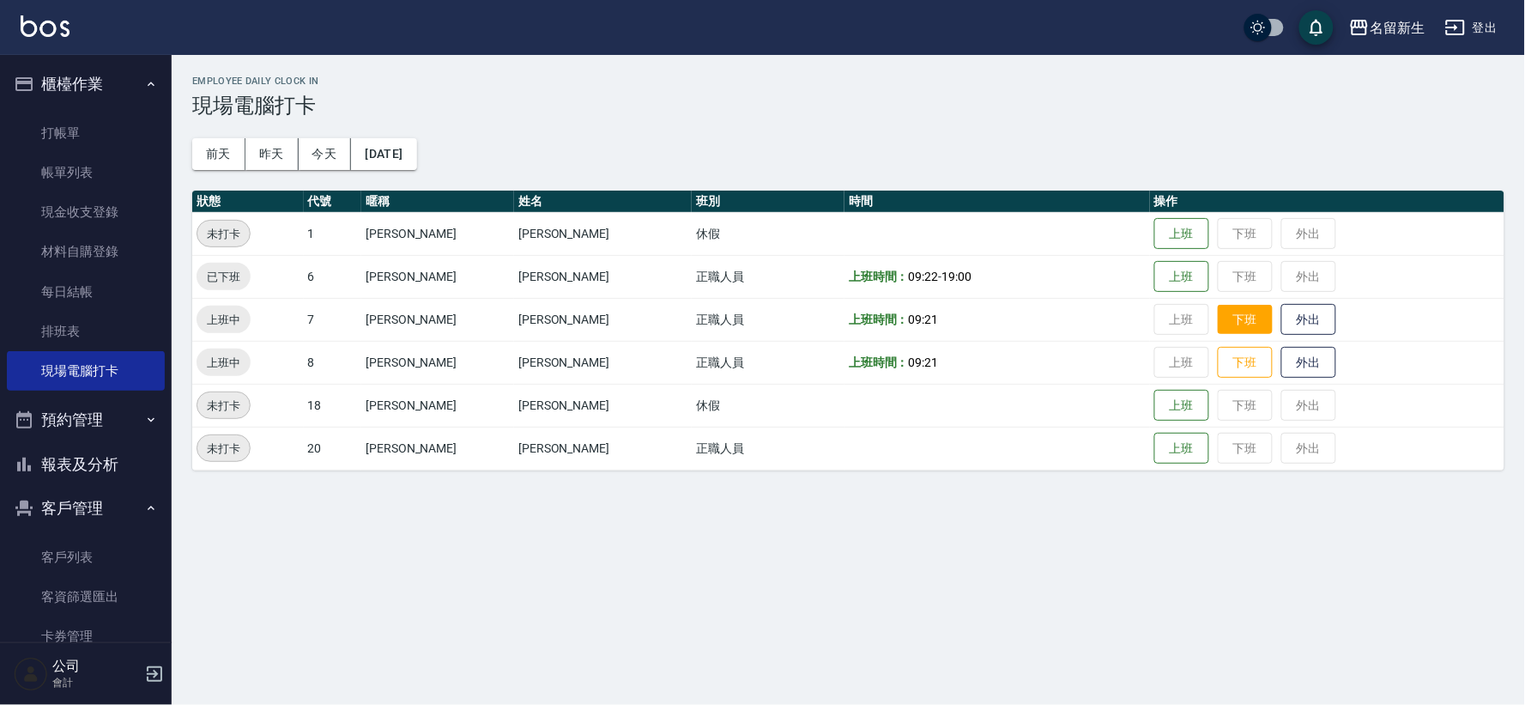
click at [1218, 327] on button "下班" at bounding box center [1245, 320] width 55 height 30
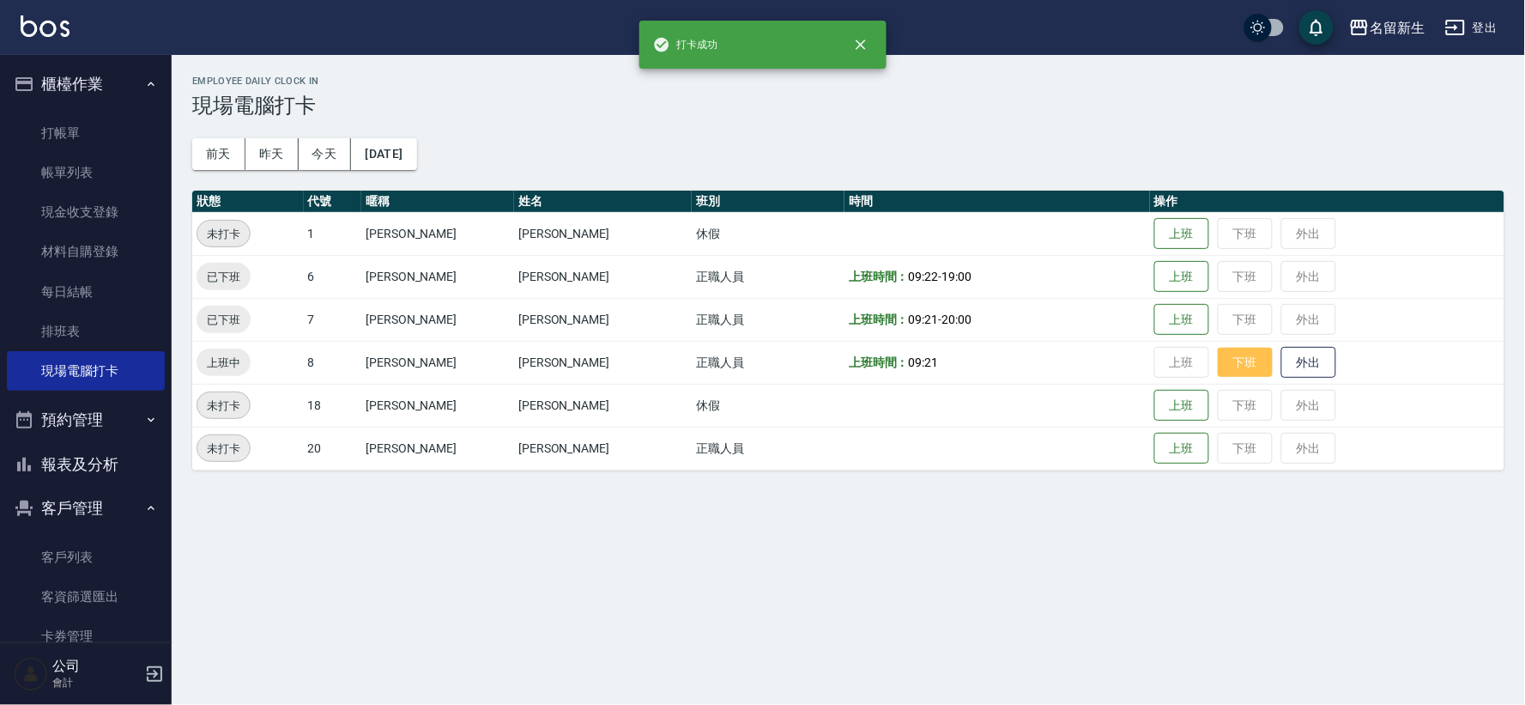
click at [1218, 369] on button "下班" at bounding box center [1245, 363] width 55 height 30
